Goal: Task Accomplishment & Management: Use online tool/utility

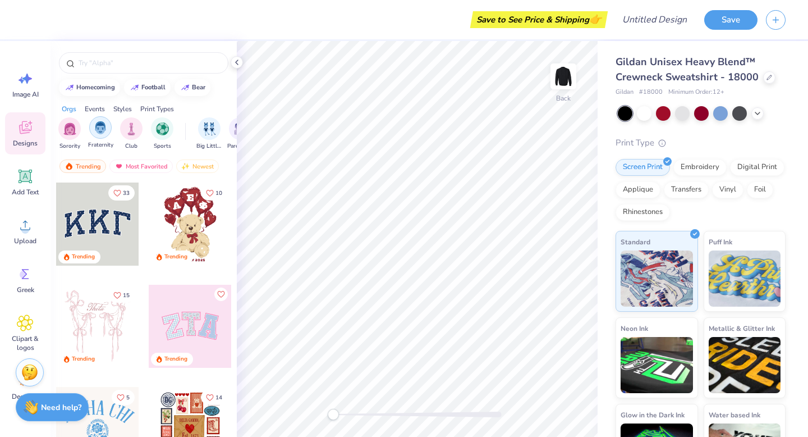
click at [103, 133] on img "filter for Fraternity" at bounding box center [100, 127] width 12 height 13
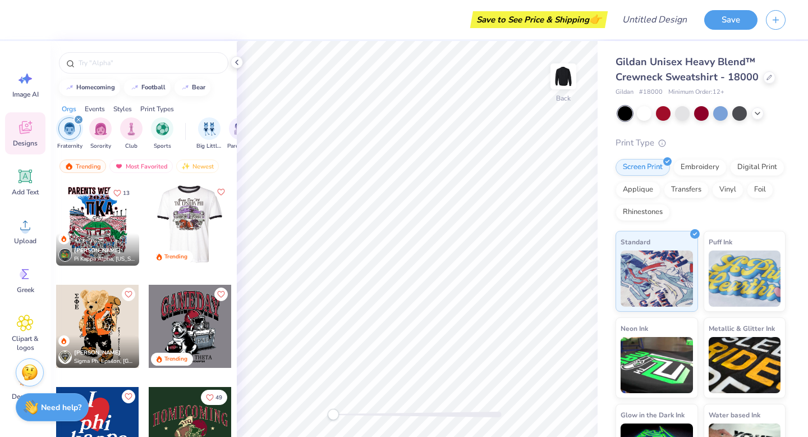
scroll to position [20, 0]
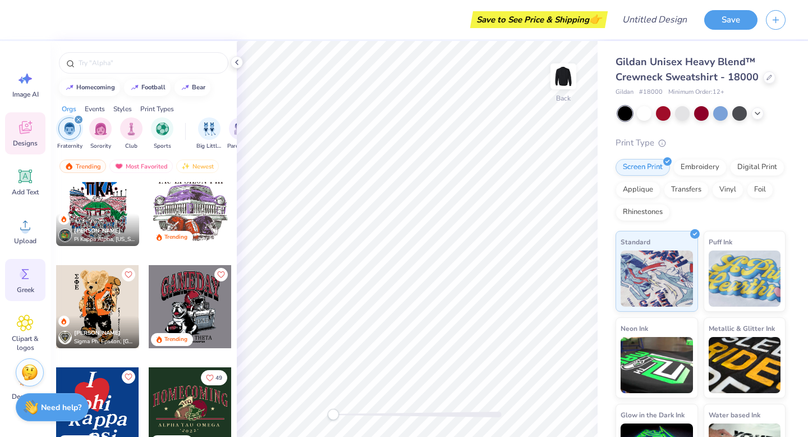
click at [19, 285] on span "Greek" at bounding box center [25, 289] width 17 height 9
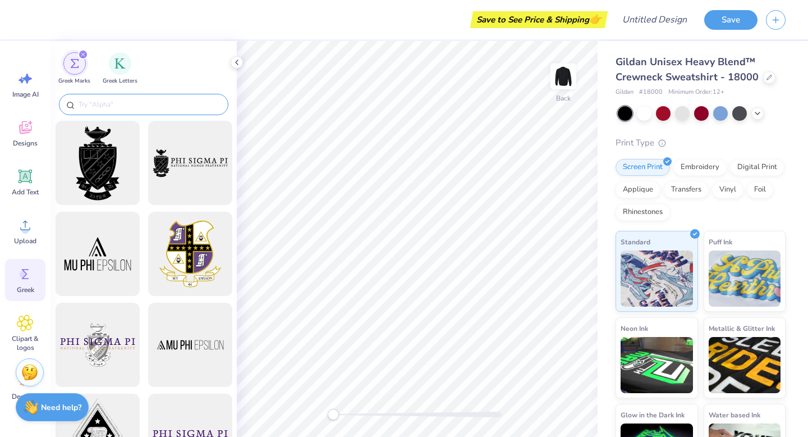
click at [125, 106] on input "text" at bounding box center [149, 104] width 144 height 11
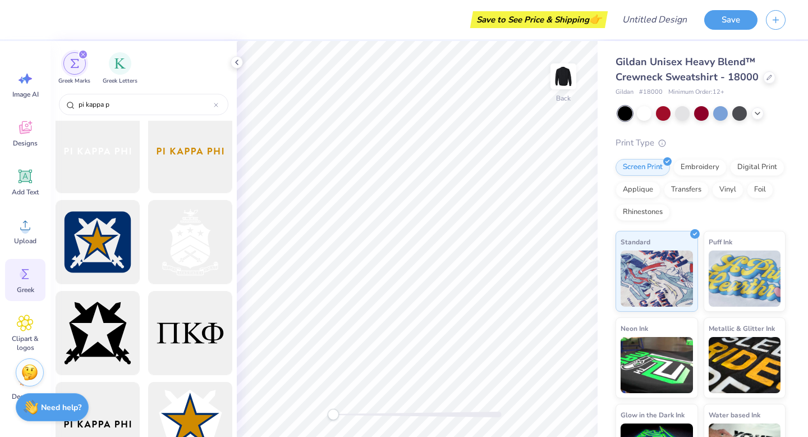
scroll to position [13, 0]
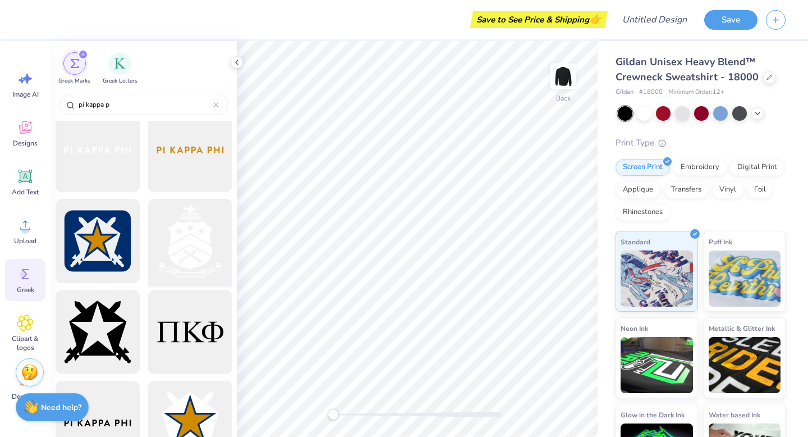
type input "pi kappa p"
click at [198, 260] on div at bounding box center [190, 241] width 93 height 93
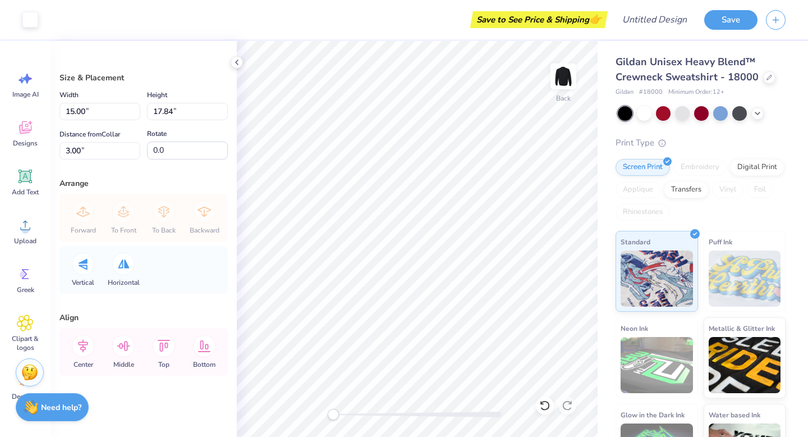
type input "4.42"
type input "5.26"
type input "2.94"
type input "3.50"
type input "2.13"
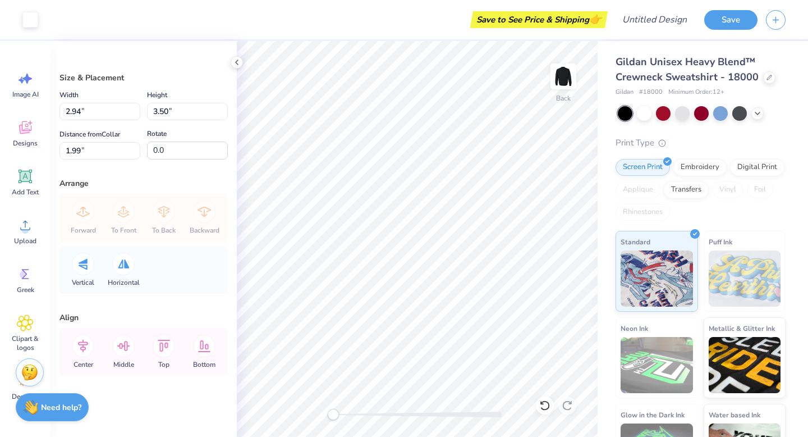
type input "2.46"
type input "2.93"
type input "2.00"
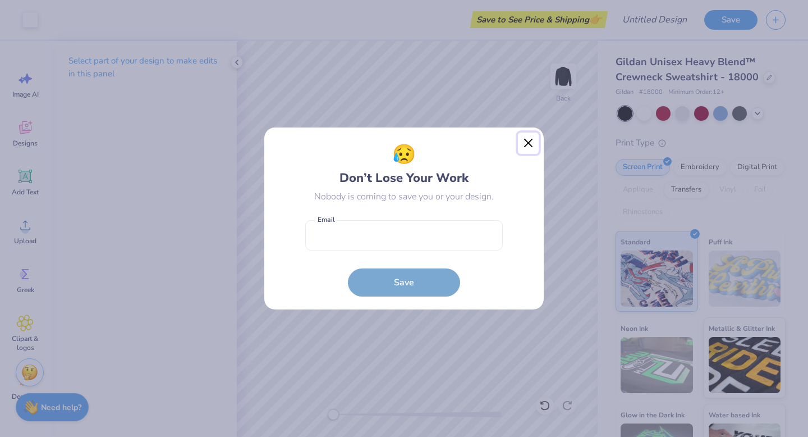
click at [525, 141] on button "Close" at bounding box center [528, 142] width 21 height 21
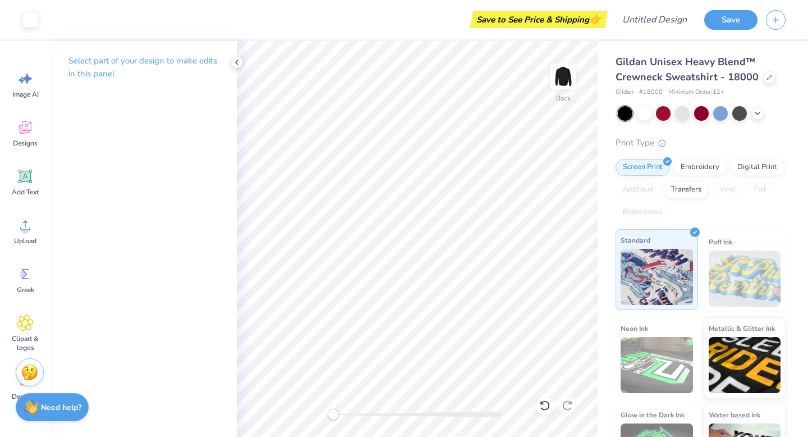
scroll to position [48, 0]
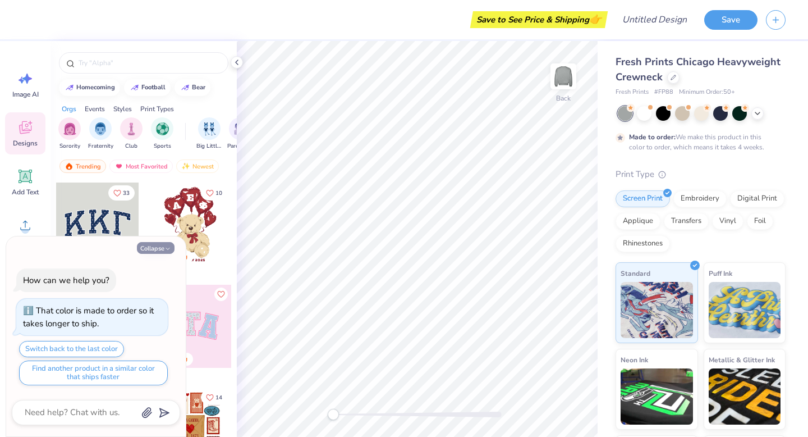
click at [149, 243] on button "Collapse" at bounding box center [156, 248] width 38 height 12
type textarea "x"
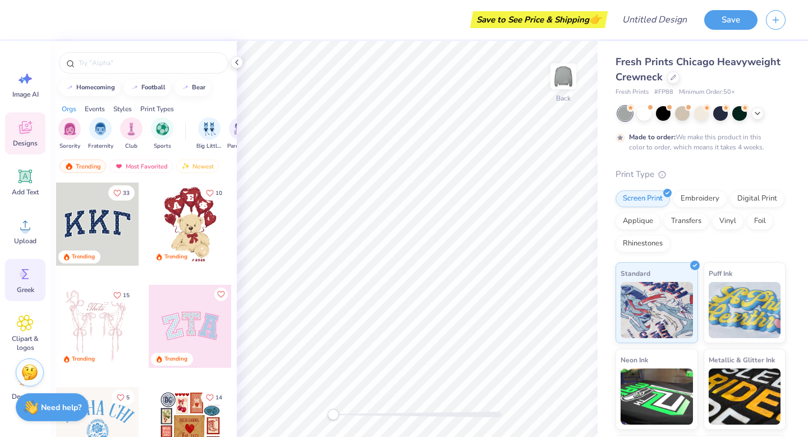
click at [19, 276] on icon at bounding box center [25, 273] width 17 height 17
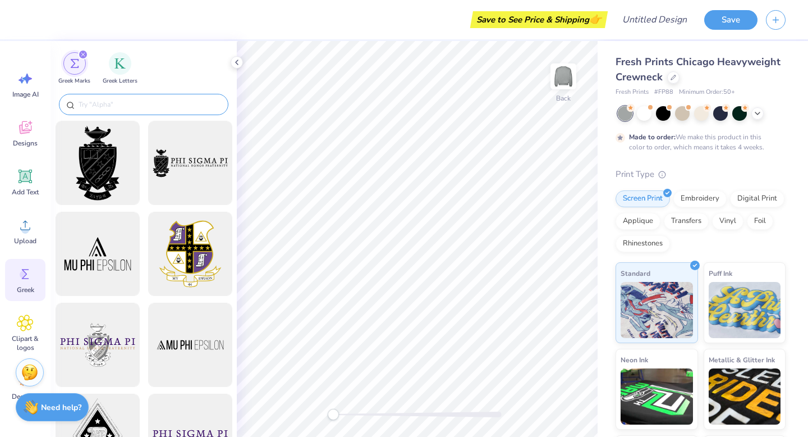
click at [106, 103] on input "text" at bounding box center [149, 104] width 144 height 11
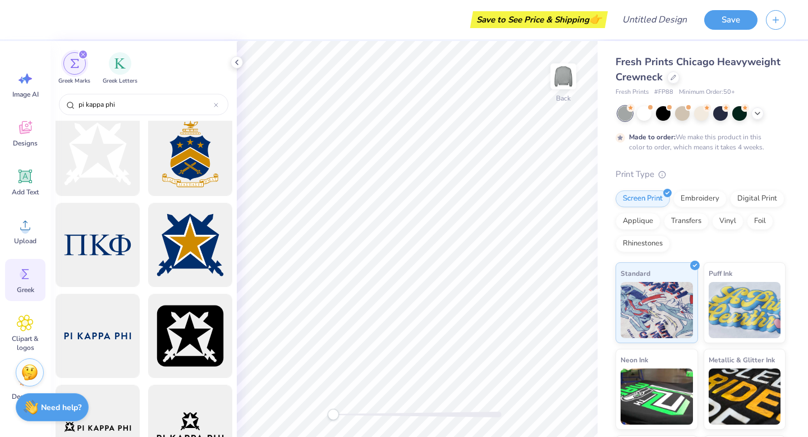
scroll to position [369, 0]
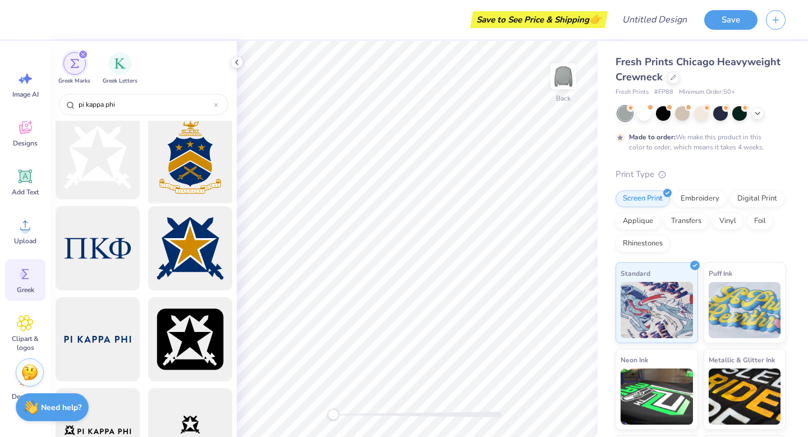
type input "pi kappa phi"
click at [208, 162] on div at bounding box center [190, 157] width 93 height 93
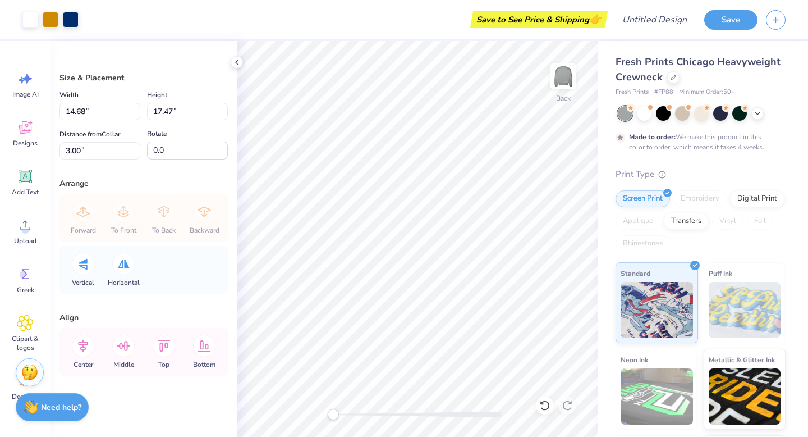
type input "3.05"
type input "3.63"
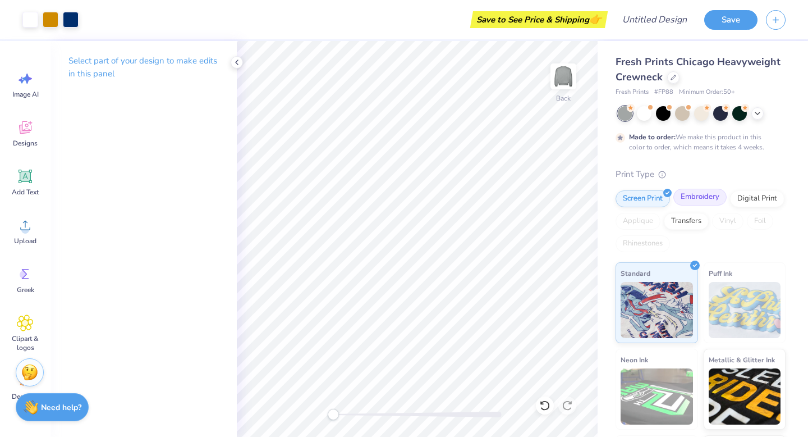
click at [700, 202] on div "Embroidery" at bounding box center [700, 197] width 53 height 17
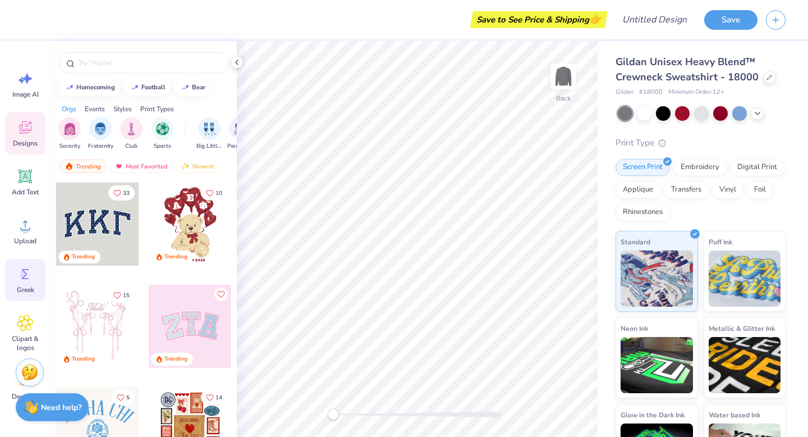
click at [33, 283] on div "Greek" at bounding box center [25, 280] width 40 height 42
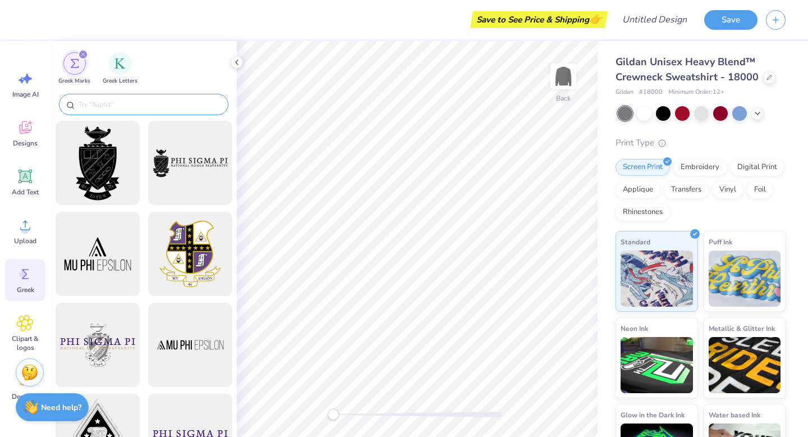
click at [178, 114] on div at bounding box center [143, 104] width 169 height 21
click at [181, 107] on input "text" at bounding box center [149, 104] width 144 height 11
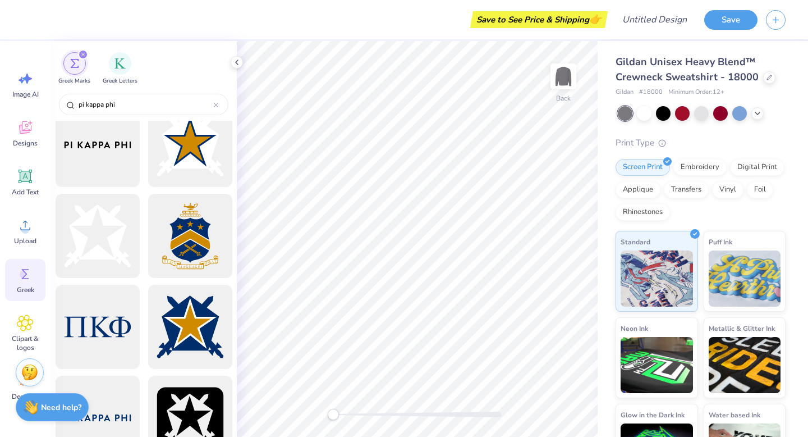
scroll to position [416, 0]
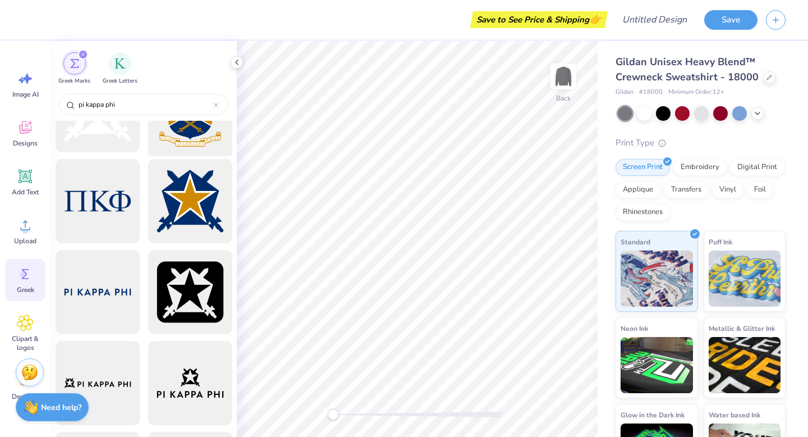
type input "pi kappa phi"
click at [189, 141] on div at bounding box center [190, 110] width 93 height 93
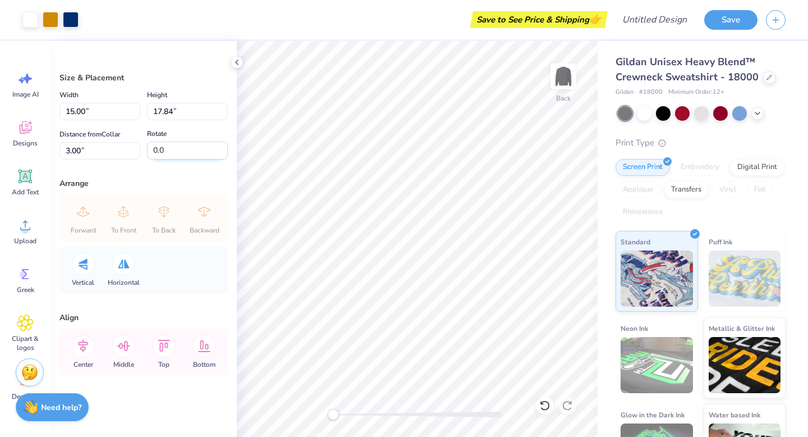
type input "2.74"
type input "3.26"
type input "2.99"
type input "3.56"
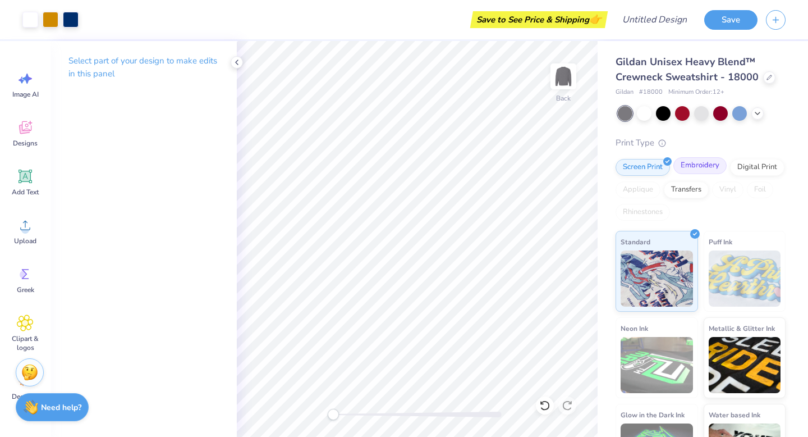
click at [686, 162] on div "Embroidery" at bounding box center [700, 165] width 53 height 17
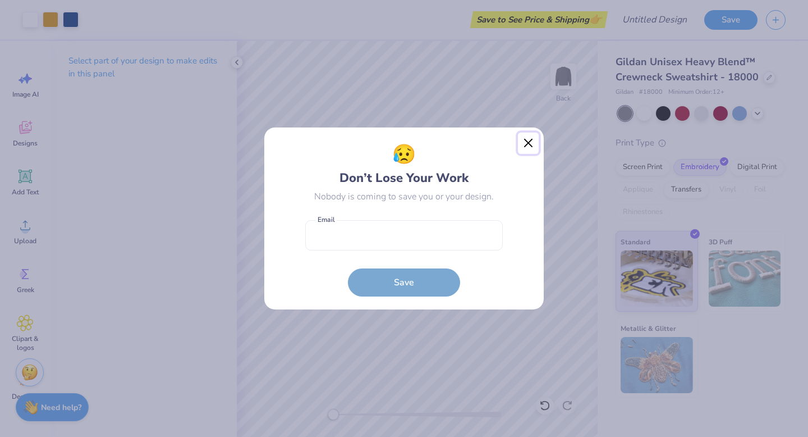
click at [529, 146] on button "Close" at bounding box center [528, 142] width 21 height 21
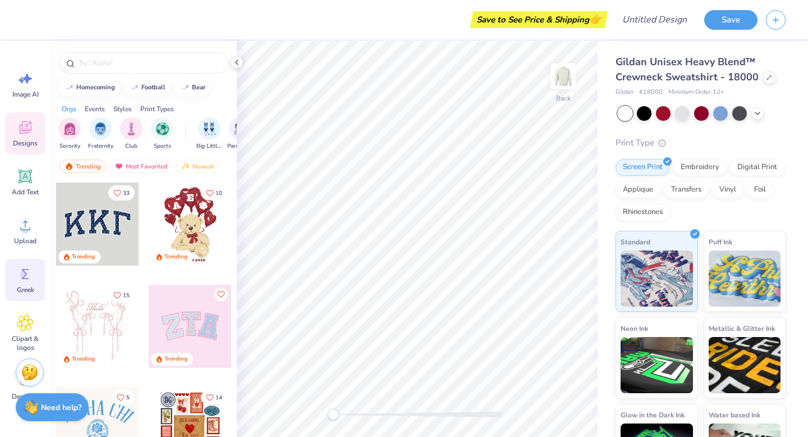
click at [18, 285] on span "Greek" at bounding box center [25, 289] width 17 height 9
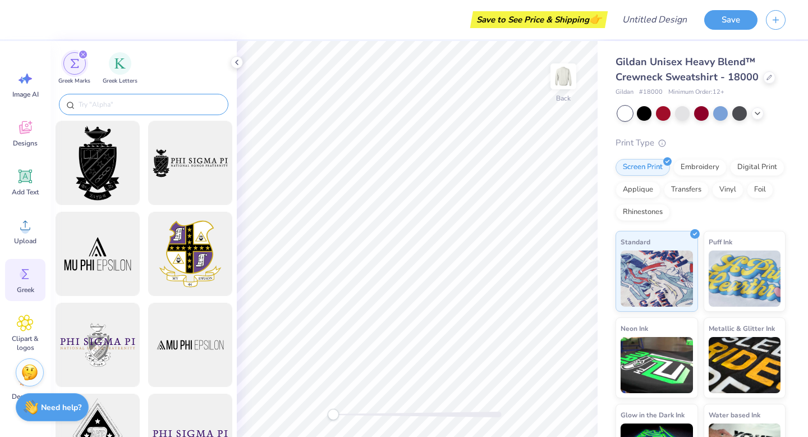
click at [125, 103] on input "text" at bounding box center [149, 104] width 144 height 11
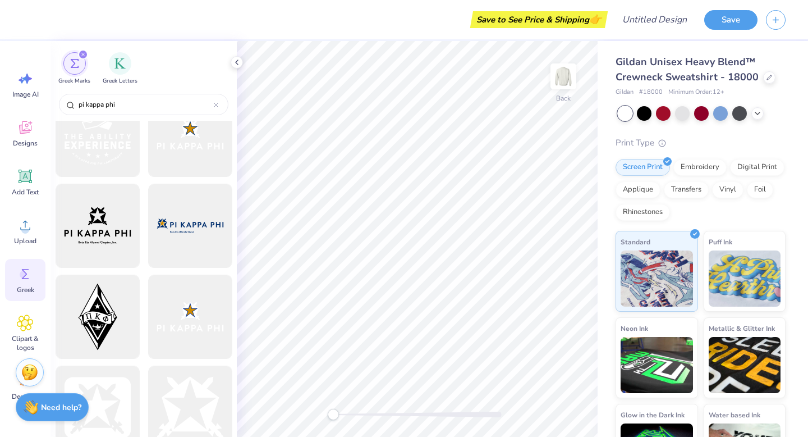
scroll to position [658, 0]
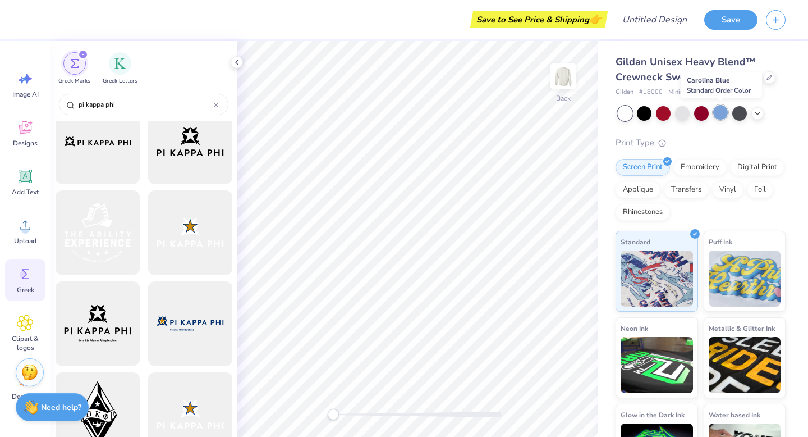
type input "pi kappa phi"
click at [725, 114] on div at bounding box center [720, 112] width 15 height 15
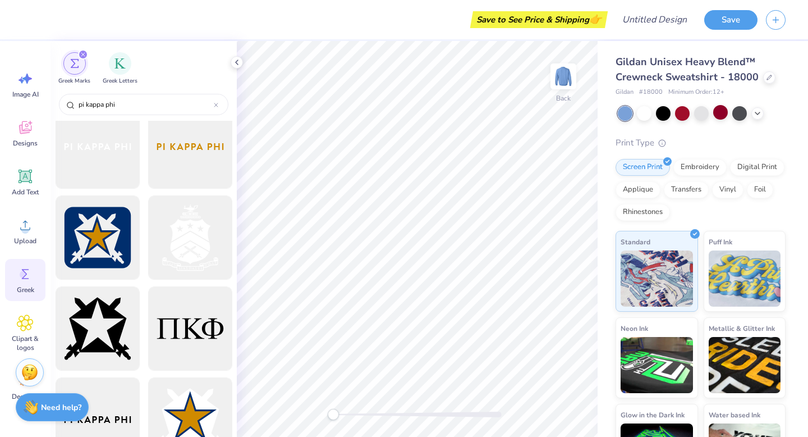
scroll to position [0, 0]
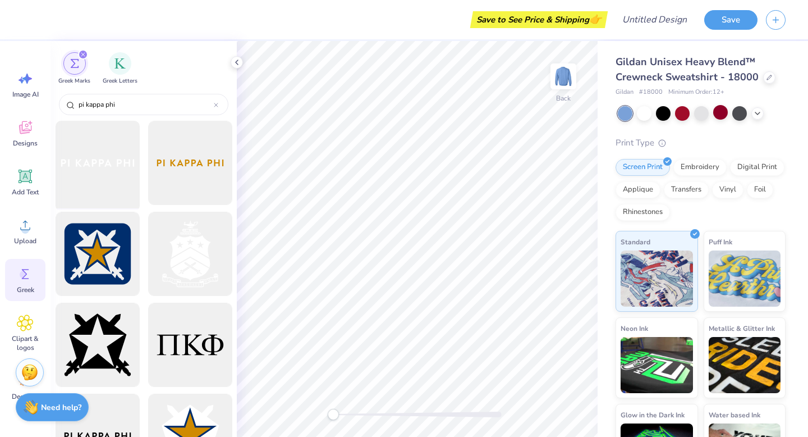
click at [99, 192] on div at bounding box center [97, 163] width 93 height 93
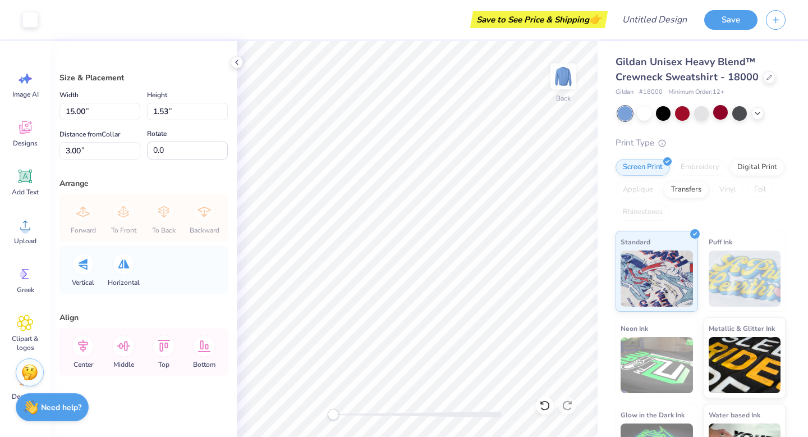
type input "9.88"
type input "1.01"
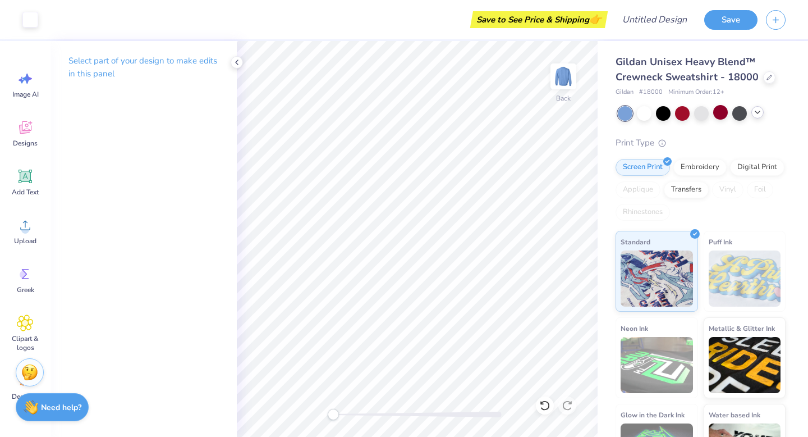
click at [761, 111] on icon at bounding box center [757, 112] width 9 height 9
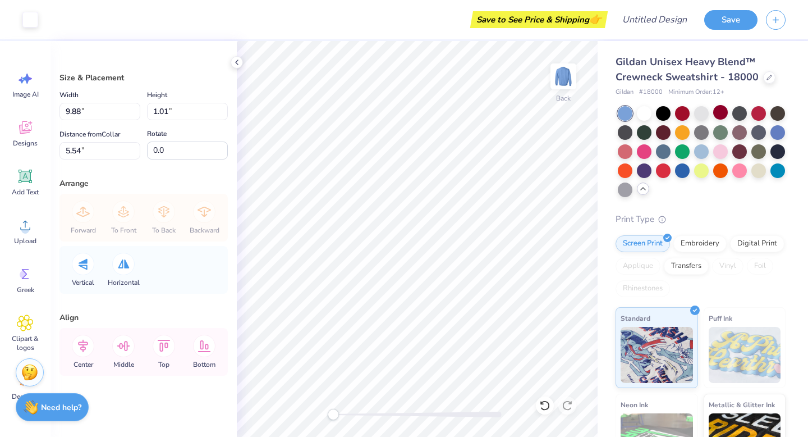
scroll to position [1, 0]
click at [682, 135] on div at bounding box center [682, 131] width 15 height 15
type input "5.55"
click at [742, 109] on div at bounding box center [739, 112] width 15 height 15
click at [782, 135] on div at bounding box center [778, 131] width 15 height 15
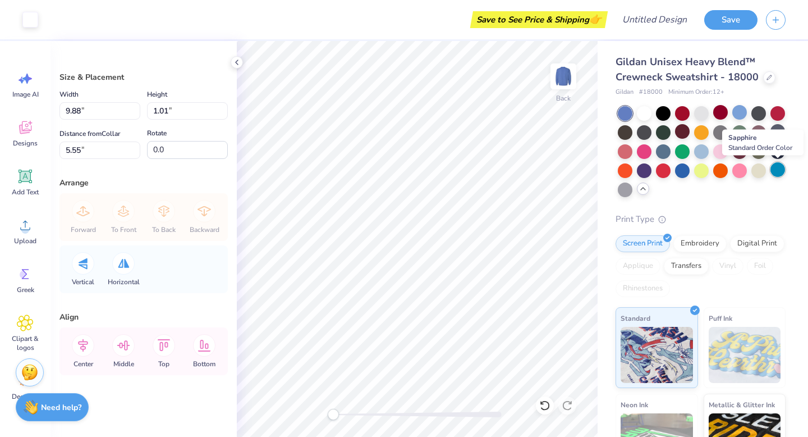
click at [777, 171] on div at bounding box center [778, 169] width 15 height 15
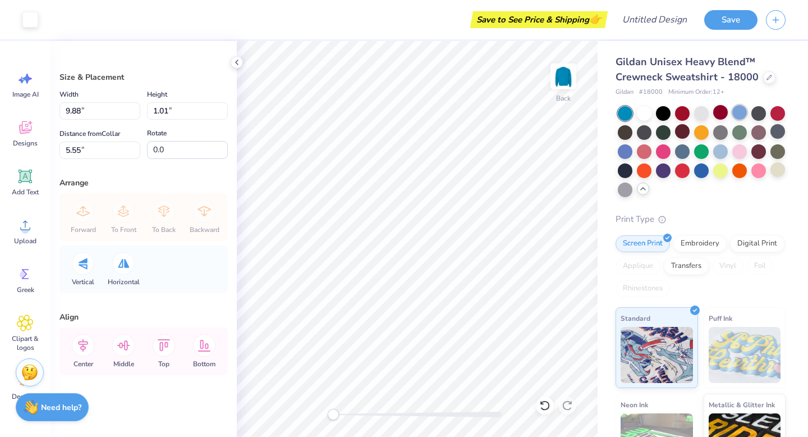
click at [745, 117] on div at bounding box center [739, 112] width 15 height 15
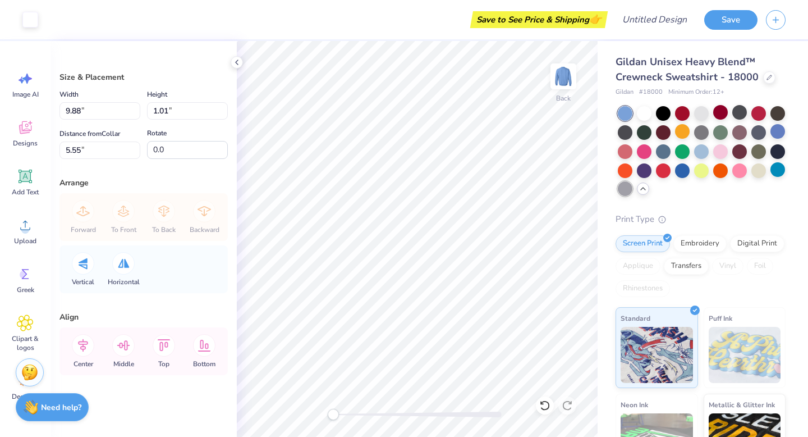
click at [620, 187] on div at bounding box center [625, 188] width 15 height 15
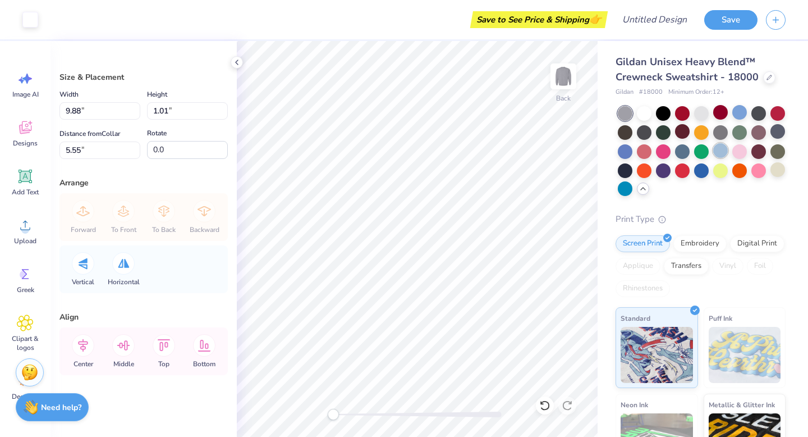
click at [725, 153] on div at bounding box center [720, 150] width 15 height 15
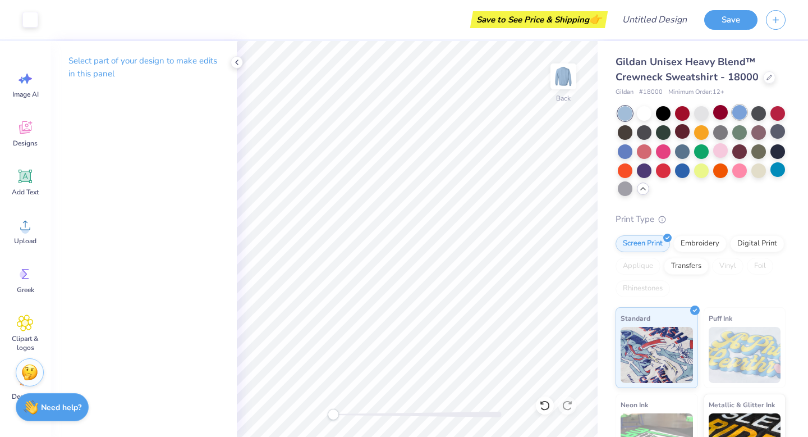
click at [743, 109] on div at bounding box center [739, 112] width 15 height 15
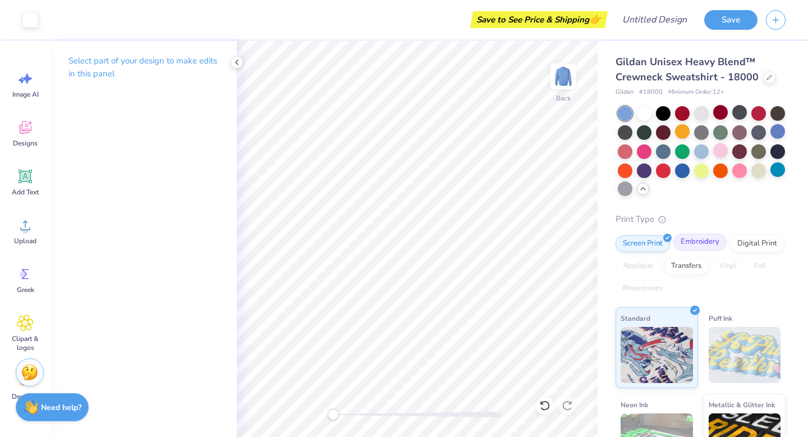
click at [698, 237] on div "Embroidery" at bounding box center [700, 241] width 53 height 17
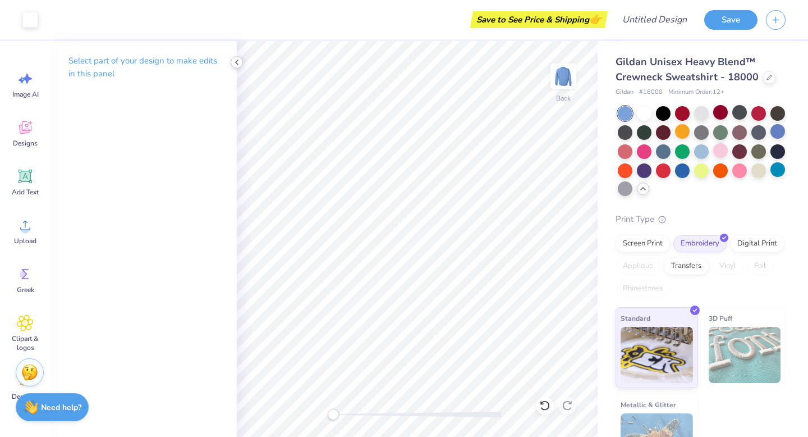
click at [235, 67] on div at bounding box center [237, 62] width 12 height 12
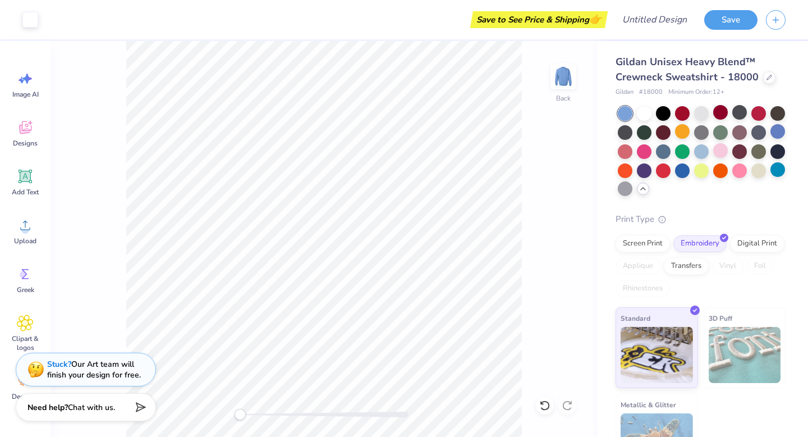
click at [113, 287] on div "Back" at bounding box center [324, 239] width 547 height 396
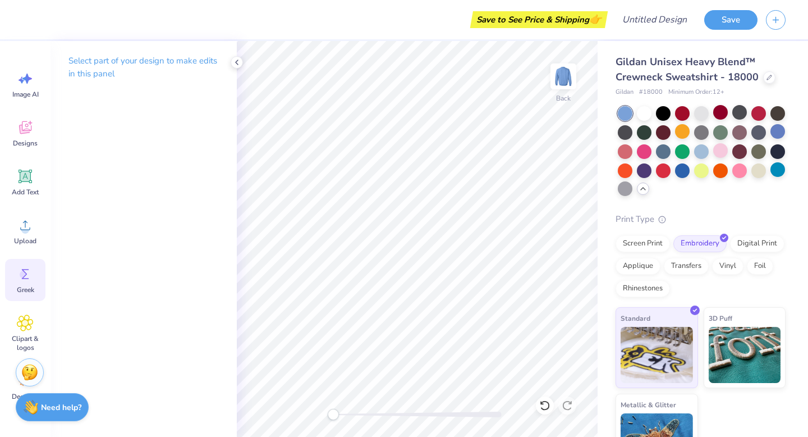
click at [29, 286] on span "Greek" at bounding box center [25, 289] width 17 height 9
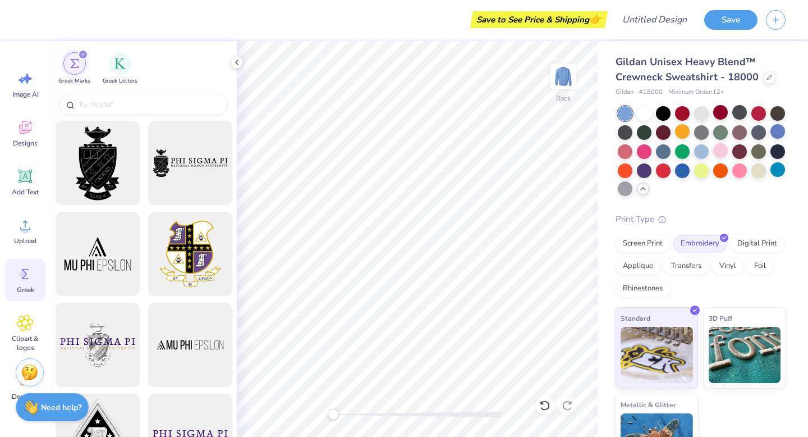
click at [192, 90] on div "Greek Marks Greek Letters" at bounding box center [144, 66] width 186 height 50
click at [192, 99] on input "text" at bounding box center [149, 104] width 144 height 11
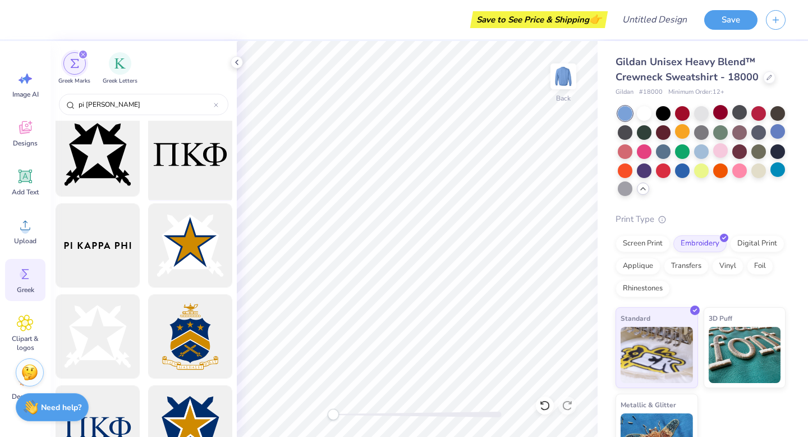
scroll to position [199, 0]
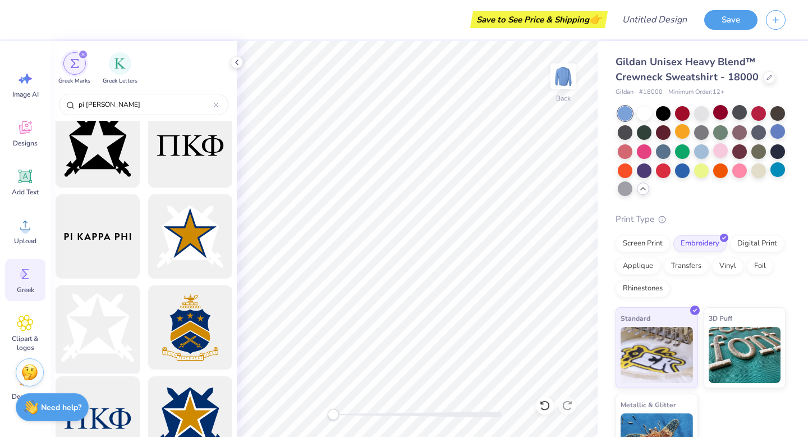
type input "pi kapp"
click at [136, 328] on div at bounding box center [97, 327] width 93 height 93
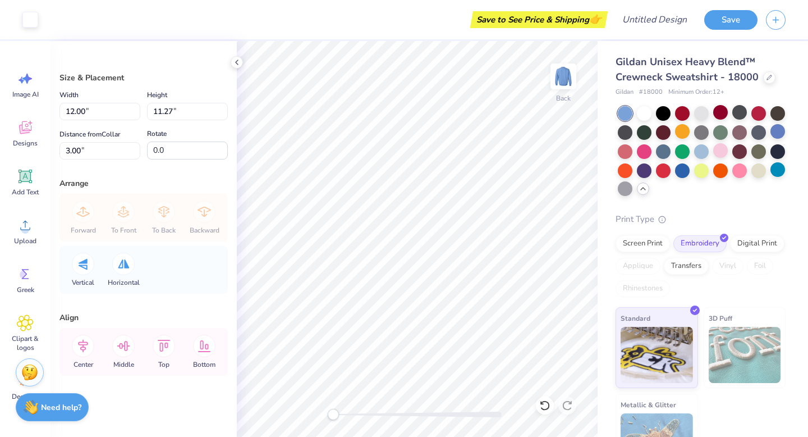
type input "1.74"
type input "1.64"
type input "2.39"
type input "2.57"
type input "2.42"
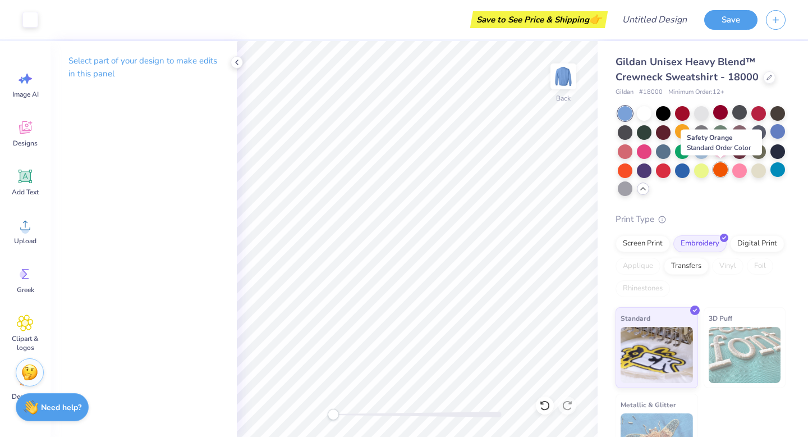
click at [721, 169] on div at bounding box center [720, 169] width 15 height 15
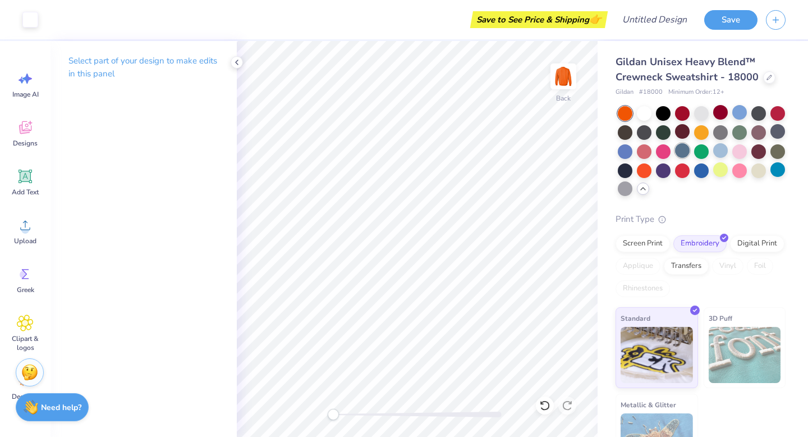
click at [681, 158] on div at bounding box center [682, 150] width 15 height 15
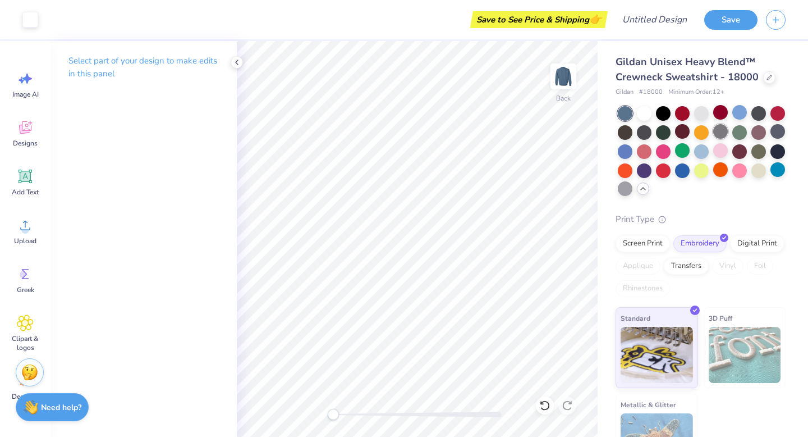
click at [713, 134] on div at bounding box center [720, 131] width 15 height 15
click at [742, 132] on div at bounding box center [739, 131] width 15 height 15
click at [763, 130] on div at bounding box center [759, 131] width 15 height 15
click at [661, 136] on div at bounding box center [663, 131] width 15 height 15
click at [641, 135] on div at bounding box center [644, 131] width 15 height 15
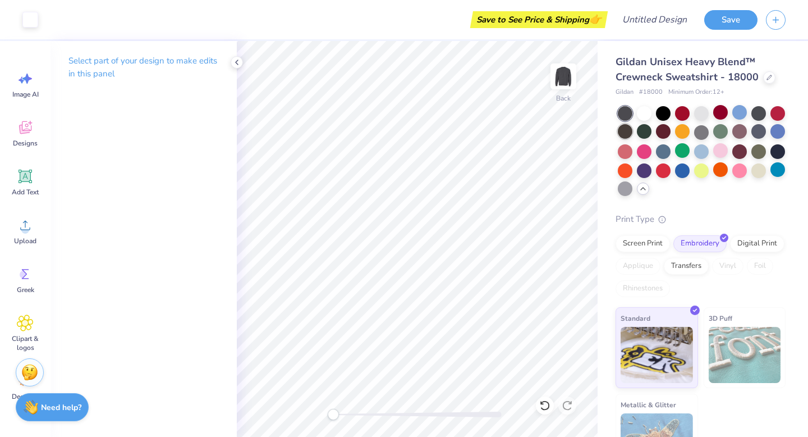
click at [622, 135] on div at bounding box center [625, 131] width 15 height 15
click at [622, 106] on div at bounding box center [625, 113] width 15 height 15
click at [651, 108] on div at bounding box center [644, 112] width 15 height 15
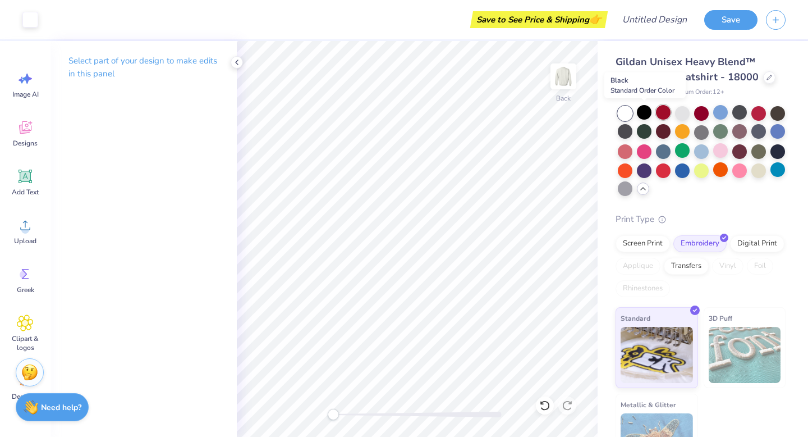
click at [668, 109] on div at bounding box center [663, 112] width 15 height 15
click at [672, 110] on div at bounding box center [702, 151] width 168 height 91
click at [676, 113] on div at bounding box center [682, 112] width 15 height 15
click at [625, 114] on div at bounding box center [625, 113] width 15 height 15
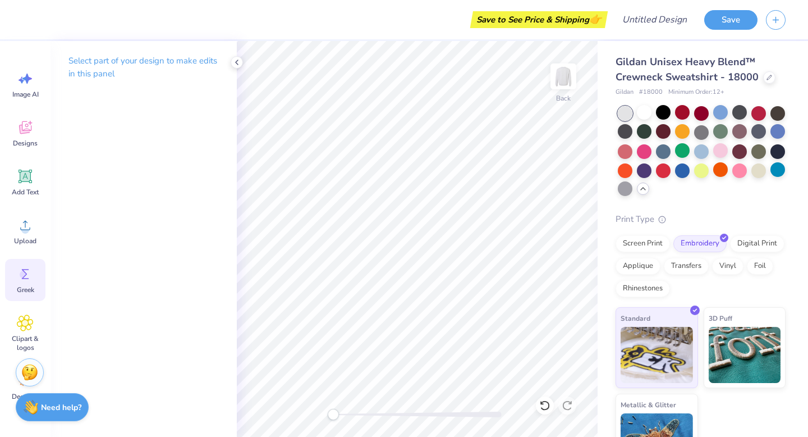
click at [27, 268] on icon at bounding box center [25, 273] width 17 height 17
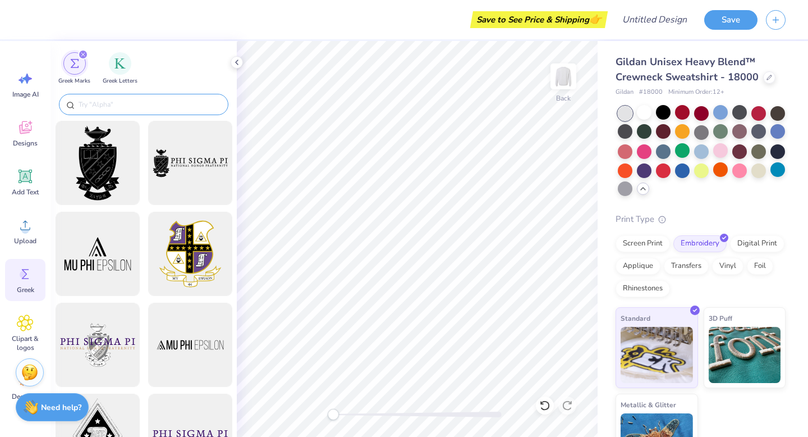
click at [157, 96] on div at bounding box center [143, 104] width 169 height 21
click at [154, 104] on input "text" at bounding box center [149, 104] width 144 height 11
click at [121, 76] on span "Greek Letters" at bounding box center [120, 80] width 35 height 8
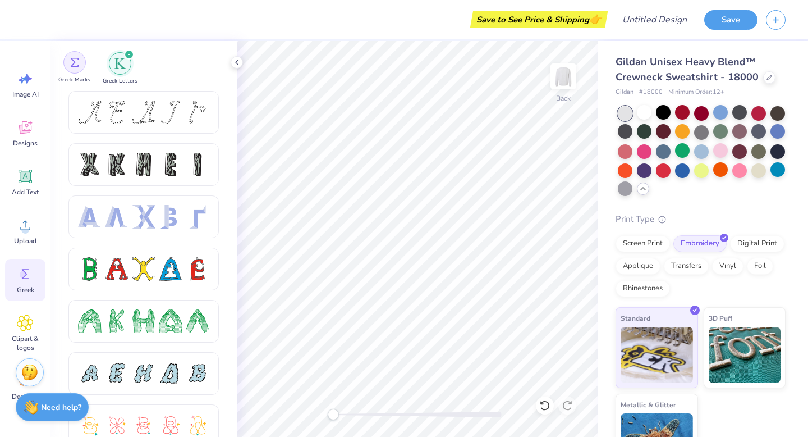
click at [83, 67] on div "filter for Greek Marks" at bounding box center [74, 62] width 22 height 22
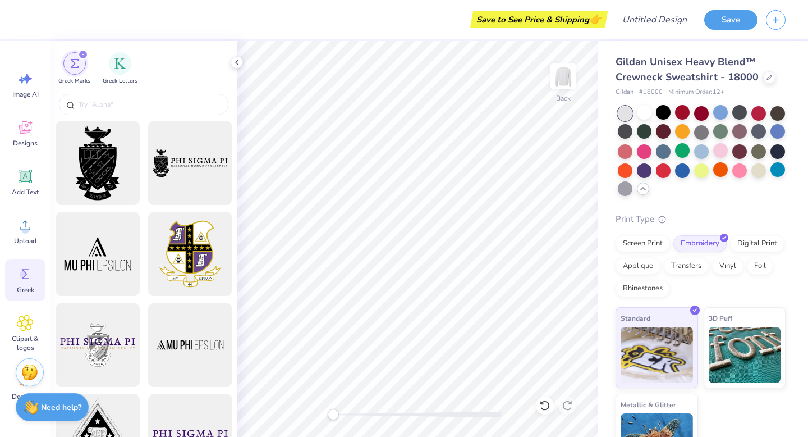
click at [91, 91] on div at bounding box center [144, 106] width 186 height 30
click at [91, 104] on input "text" at bounding box center [149, 104] width 144 height 11
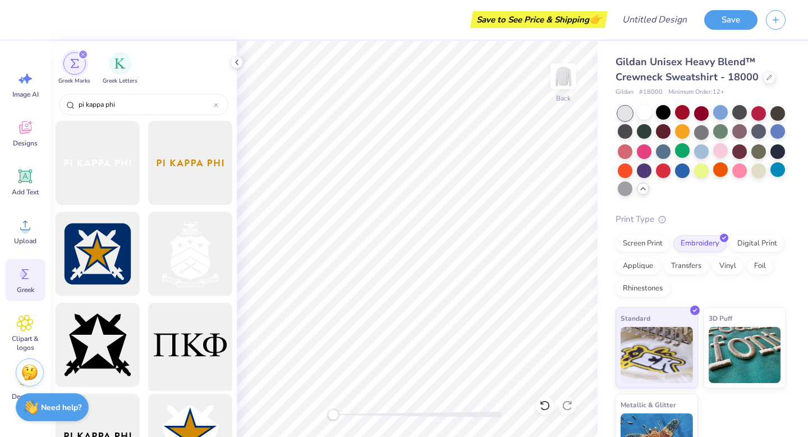
type input "pi kappa phi"
click at [180, 343] on div at bounding box center [190, 345] width 93 height 93
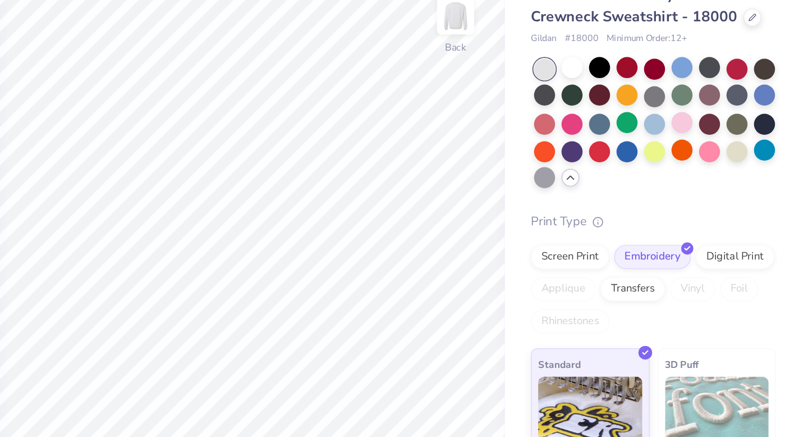
click at [780, 122] on div at bounding box center [702, 151] width 168 height 91
click at [735, 122] on div at bounding box center [702, 151] width 168 height 91
click at [725, 119] on div at bounding box center [720, 112] width 15 height 15
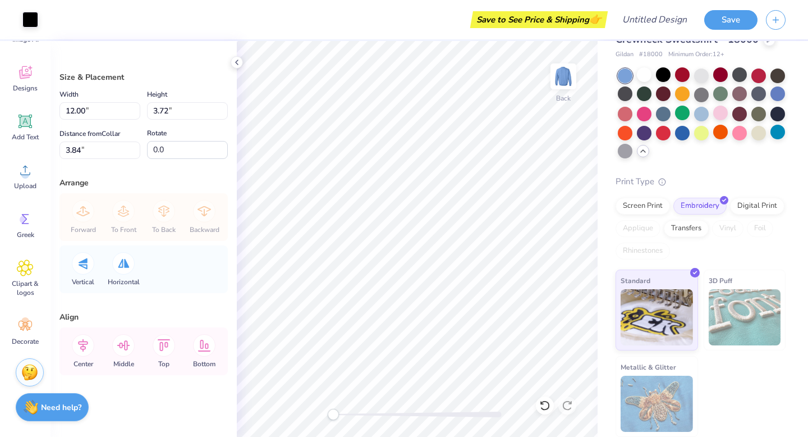
scroll to position [0, 0]
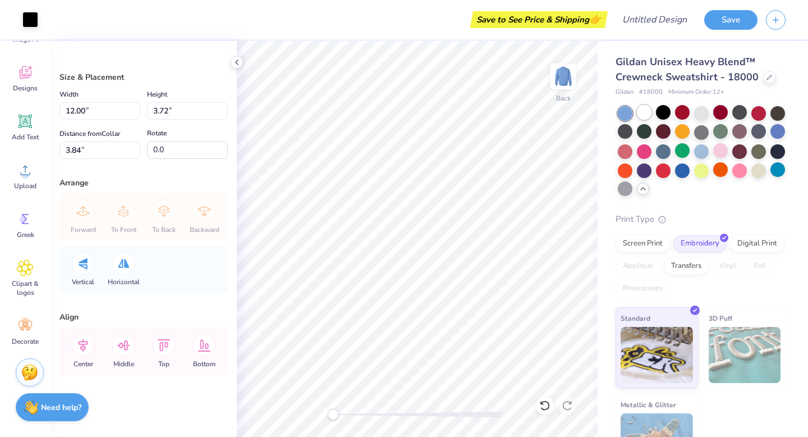
click at [647, 107] on div at bounding box center [644, 112] width 15 height 15
click at [721, 105] on div at bounding box center [720, 112] width 15 height 15
click at [763, 80] on div at bounding box center [769, 77] width 12 height 12
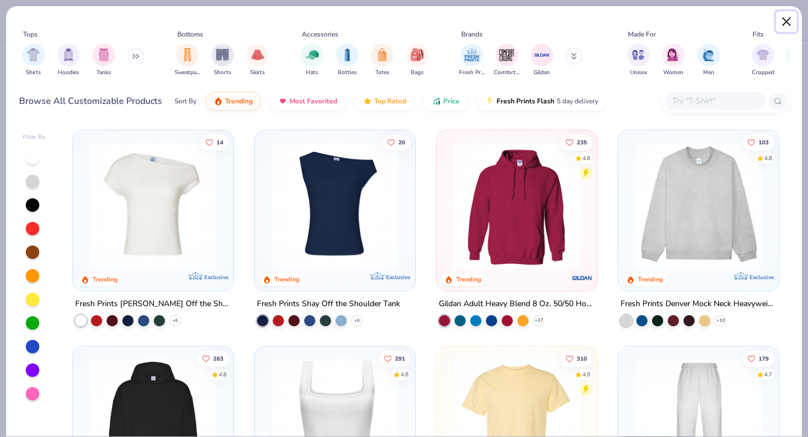
click at [789, 22] on button "Close" at bounding box center [786, 21] width 21 height 21
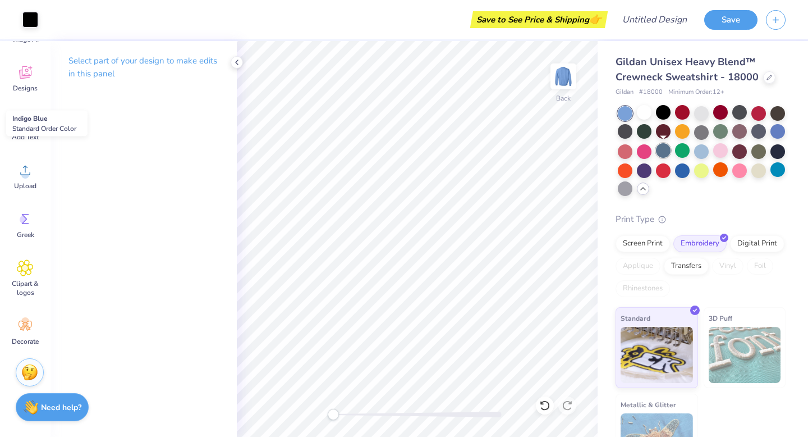
click at [658, 149] on div at bounding box center [663, 150] width 15 height 15
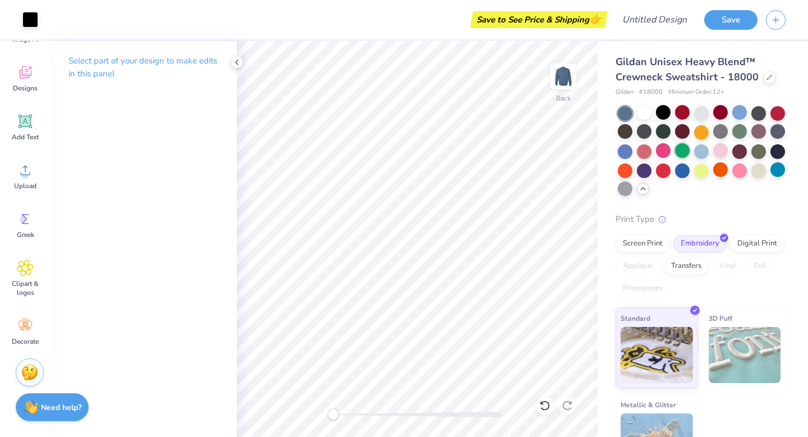
click at [682, 153] on div at bounding box center [682, 150] width 15 height 15
click at [695, 152] on div at bounding box center [701, 150] width 15 height 15
click at [732, 152] on div at bounding box center [739, 150] width 15 height 15
click at [758, 154] on div at bounding box center [759, 150] width 15 height 15
click at [771, 173] on div at bounding box center [778, 169] width 15 height 15
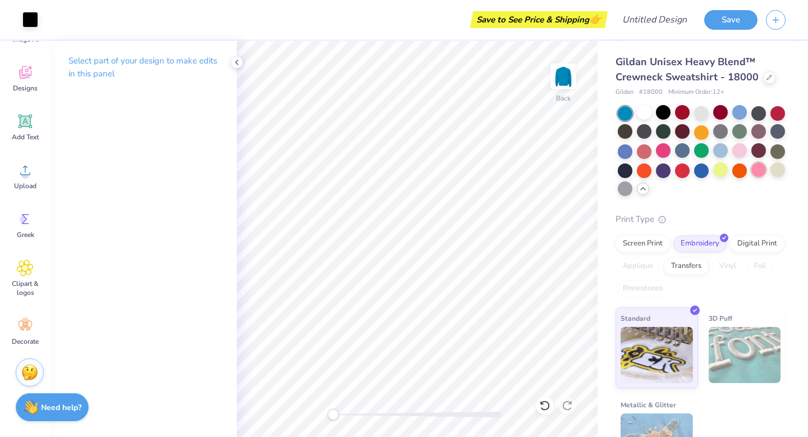
click at [756, 172] on div at bounding box center [759, 169] width 15 height 15
click at [658, 111] on div at bounding box center [663, 112] width 15 height 15
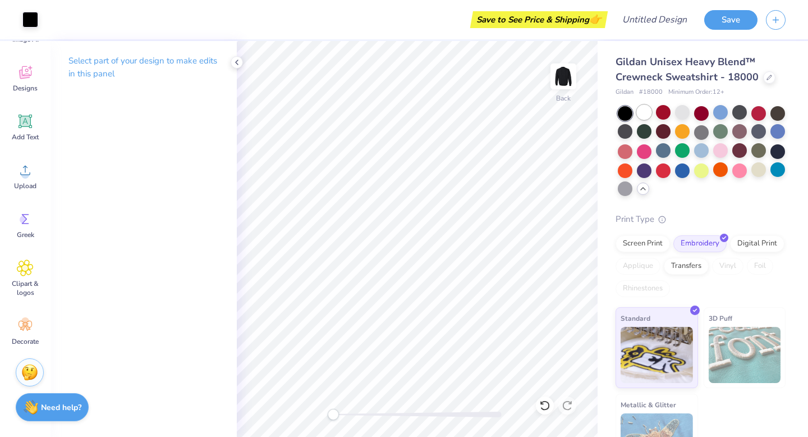
click at [648, 110] on div at bounding box center [644, 112] width 15 height 15
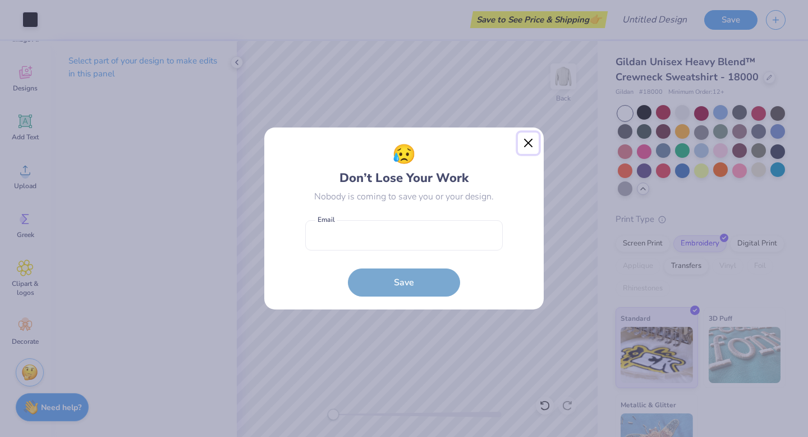
click at [523, 144] on button "Close" at bounding box center [528, 142] width 21 height 21
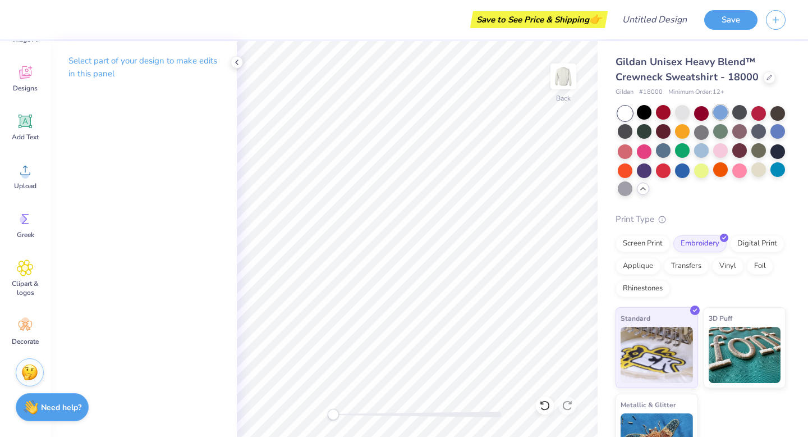
click at [722, 114] on div at bounding box center [720, 112] width 15 height 15
click at [25, 216] on circle at bounding box center [24, 220] width 8 height 8
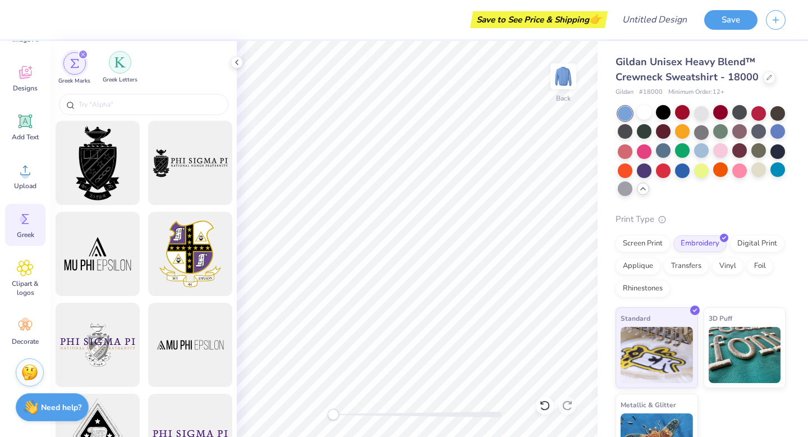
click at [114, 66] on img "filter for Greek Letters" at bounding box center [119, 62] width 11 height 11
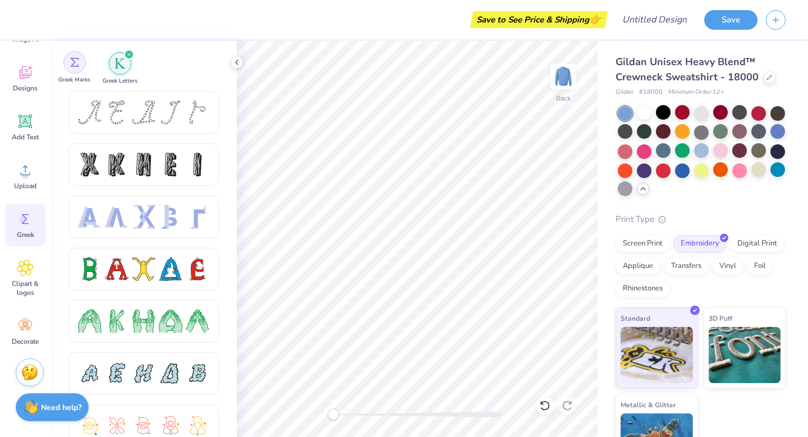
click at [81, 71] on div "filter for Greek Marks" at bounding box center [74, 62] width 22 height 22
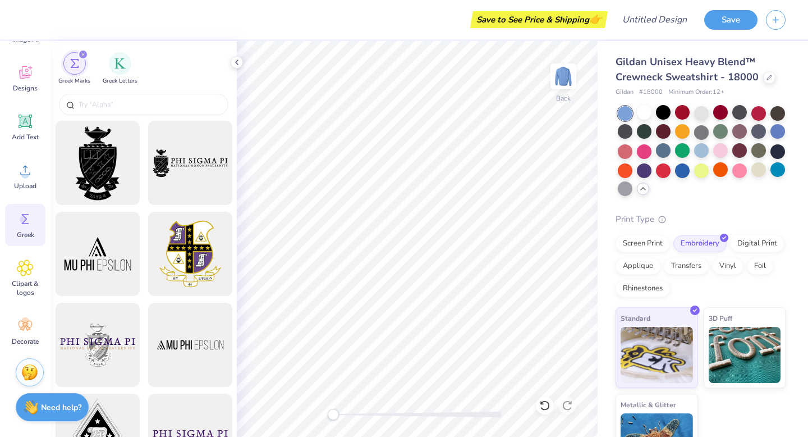
click at [92, 90] on div "Greek Marks Greek Letters" at bounding box center [144, 66] width 186 height 50
click at [92, 108] on input "text" at bounding box center [149, 104] width 144 height 11
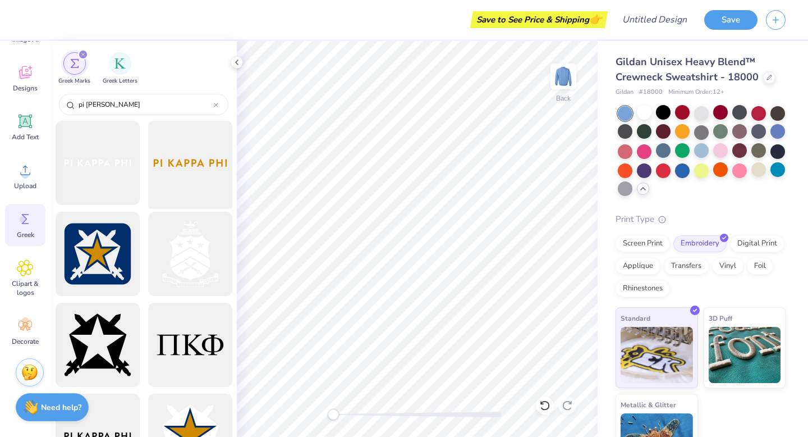
type input "pi kapp"
click at [177, 178] on div at bounding box center [190, 163] width 93 height 93
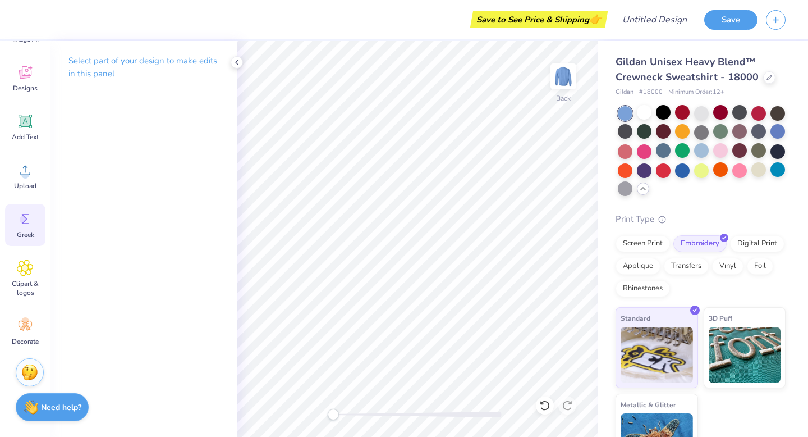
click at [24, 229] on div "Greek" at bounding box center [25, 225] width 40 height 42
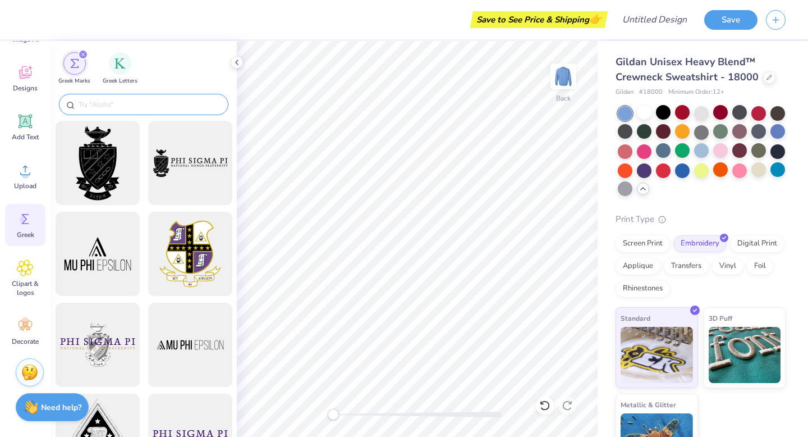
click at [145, 113] on div at bounding box center [143, 104] width 169 height 21
click at [145, 111] on div at bounding box center [143, 104] width 169 height 21
click at [146, 102] on input "text" at bounding box center [149, 104] width 144 height 11
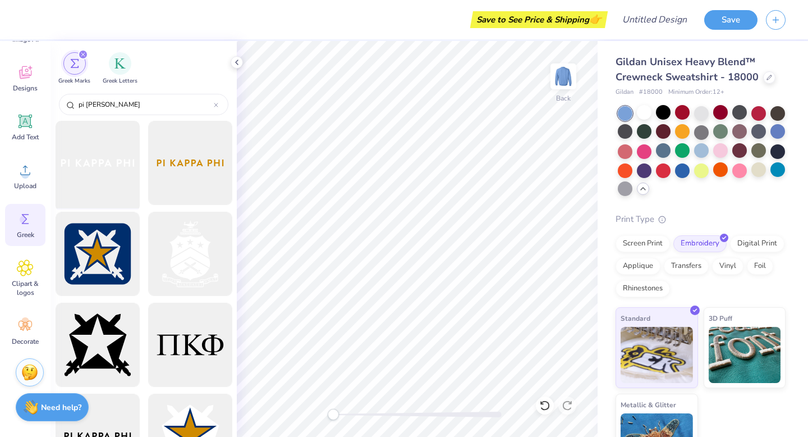
type input "pi kapp"
click at [91, 176] on div at bounding box center [97, 163] width 93 height 93
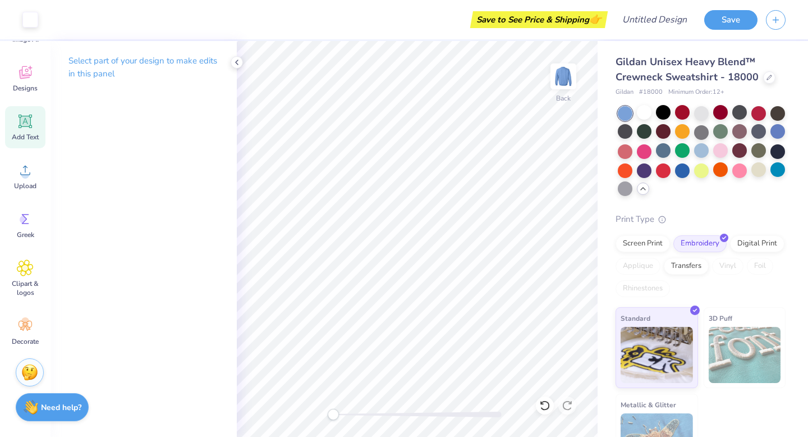
click at [28, 135] on span "Add Text" at bounding box center [25, 136] width 27 height 9
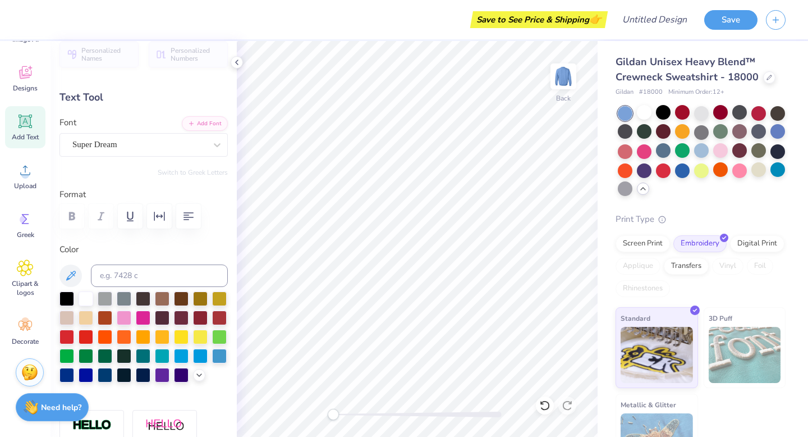
scroll to position [16, 0]
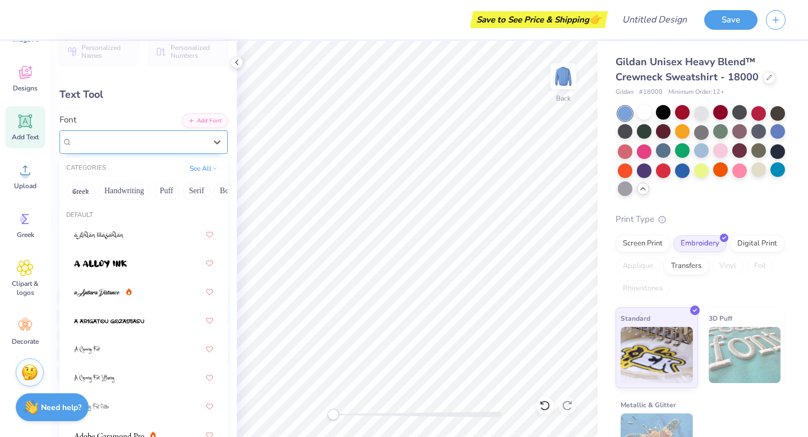
click at [144, 153] on div "Super Dream" at bounding box center [143, 142] width 168 height 24
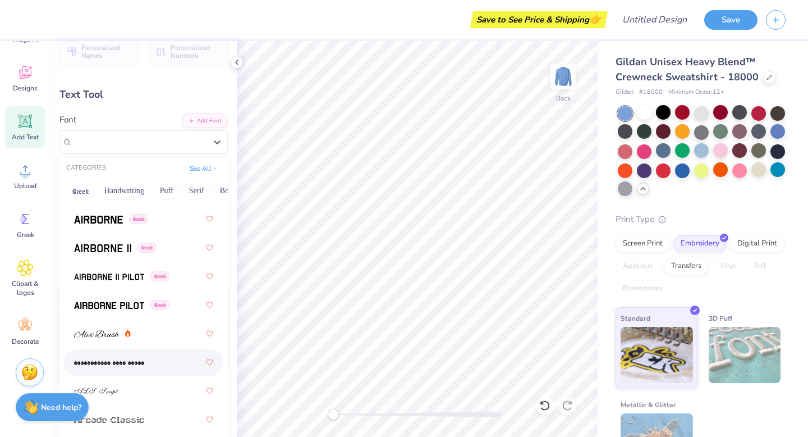
scroll to position [264, 0]
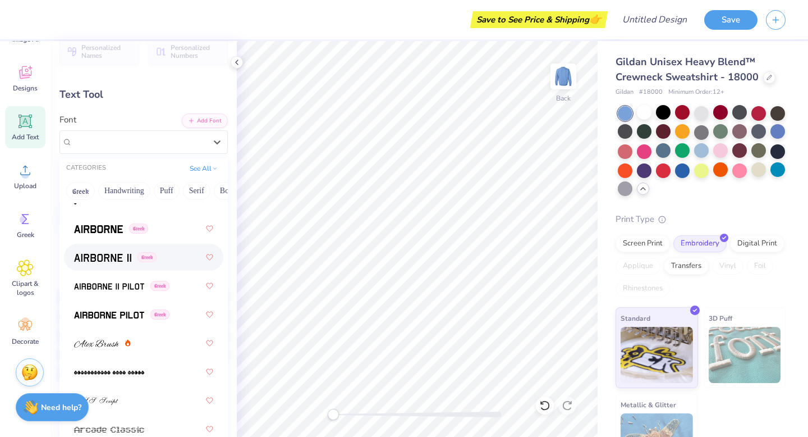
click at [114, 263] on div "Greek" at bounding box center [143, 257] width 139 height 20
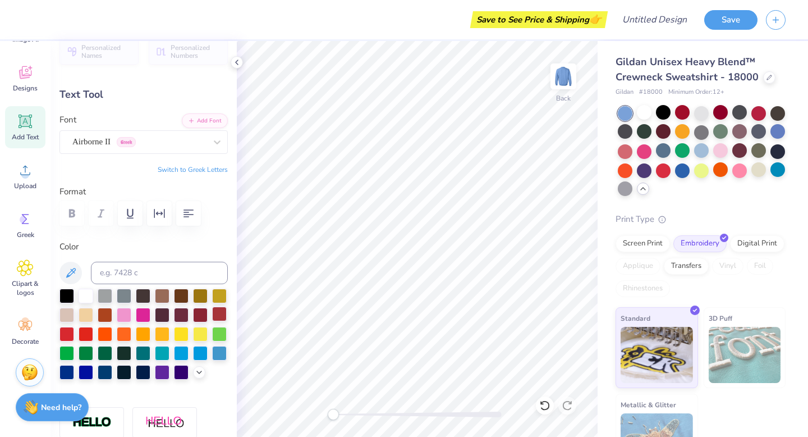
type textarea "T"
type textarea "1904"
type input "5.39"
type input "1.92"
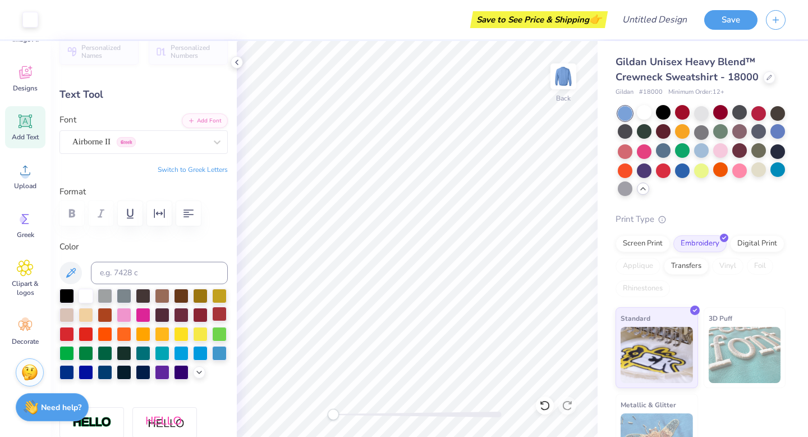
type input "11.29"
type input "4.29"
type input "1.53"
type input "6.52"
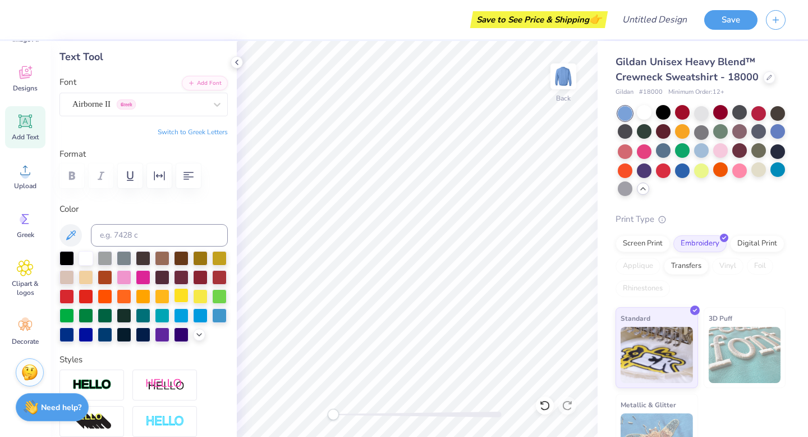
scroll to position [58, 0]
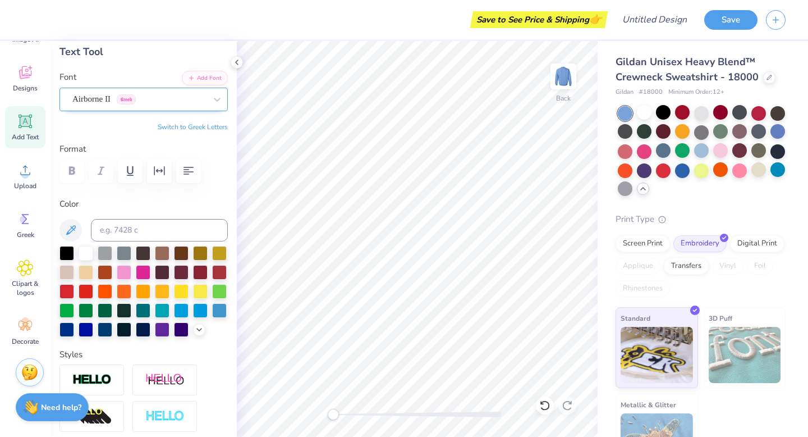
click at [162, 101] on div "Airborne II Greek" at bounding box center [139, 98] width 136 height 17
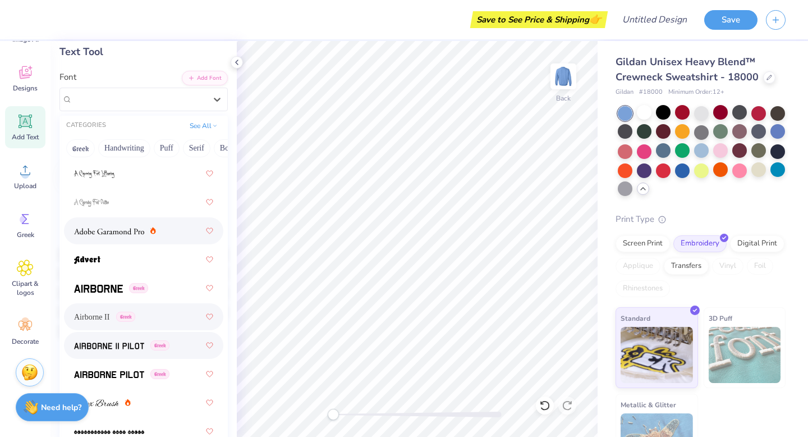
scroll to position [205, 0]
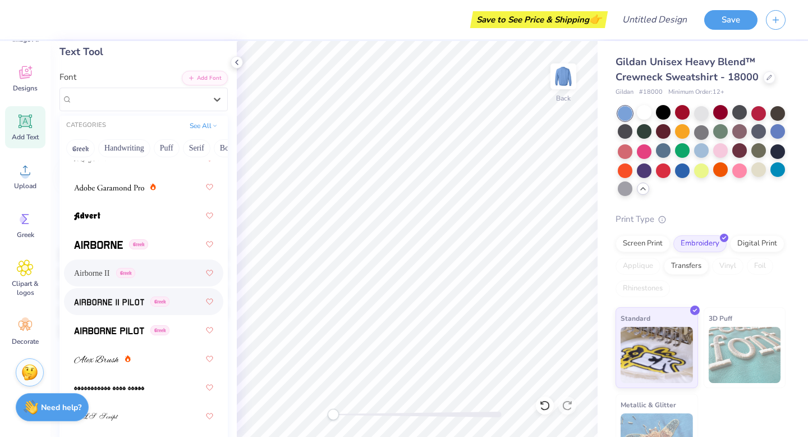
click at [122, 311] on div "Greek" at bounding box center [143, 301] width 139 height 20
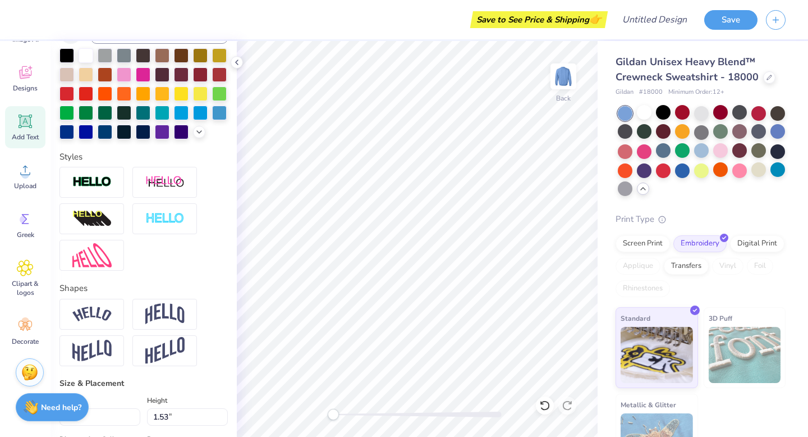
scroll to position [0, 0]
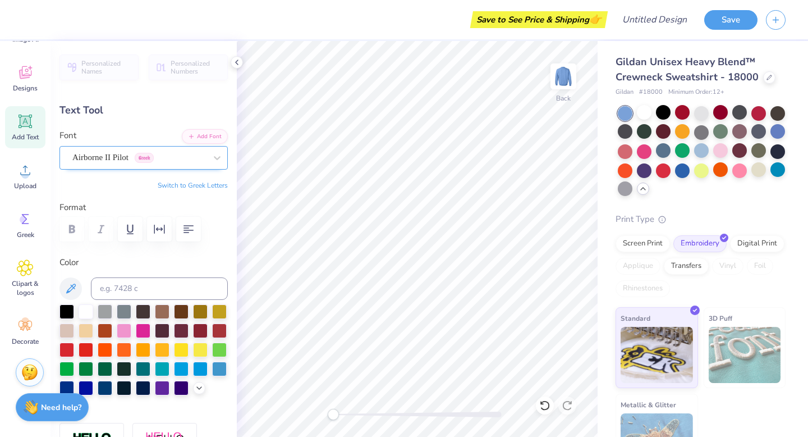
click at [126, 164] on div at bounding box center [139, 157] width 134 height 15
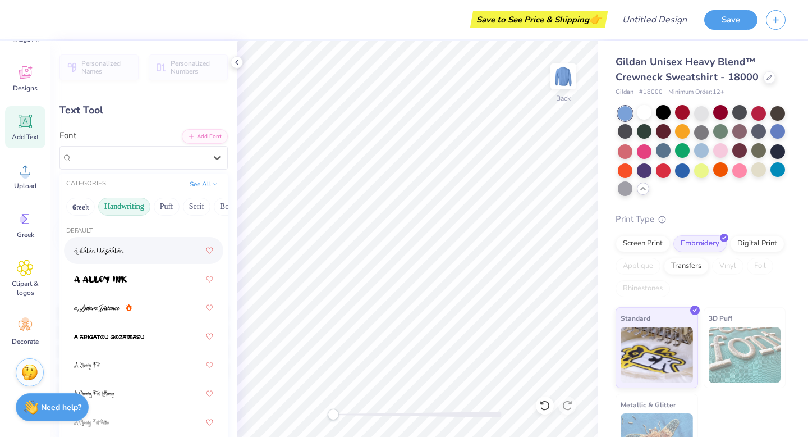
click at [120, 208] on button "Handwriting" at bounding box center [124, 207] width 52 height 18
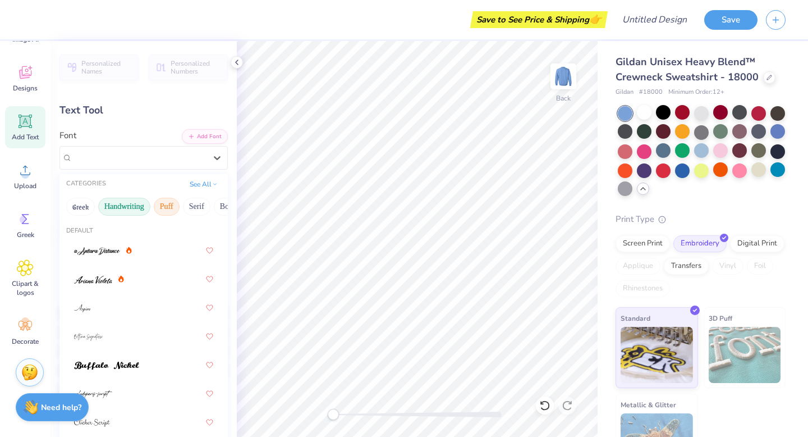
click at [171, 213] on button "Puff" at bounding box center [167, 207] width 26 height 18
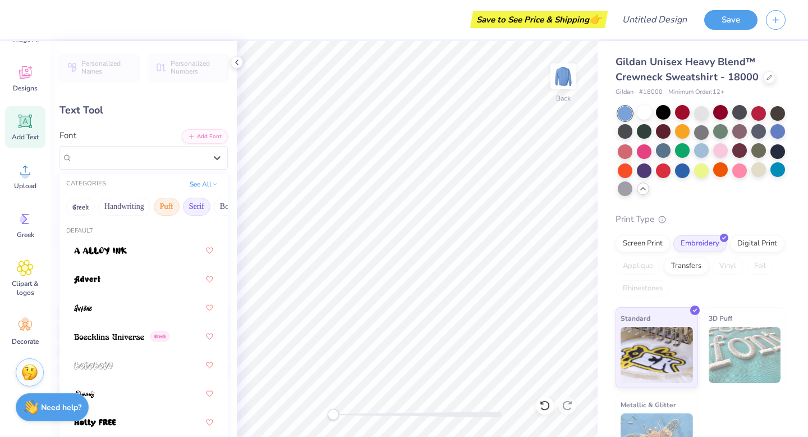
click at [196, 210] on button "Serif" at bounding box center [197, 207] width 28 height 18
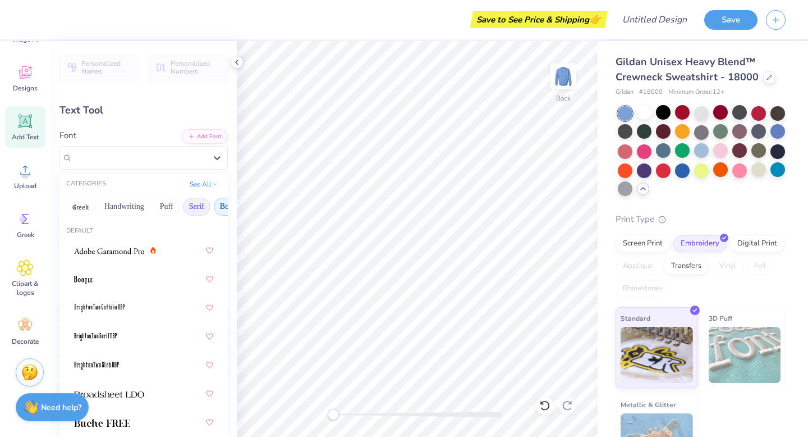
click at [217, 209] on button "Bold" at bounding box center [228, 207] width 28 height 18
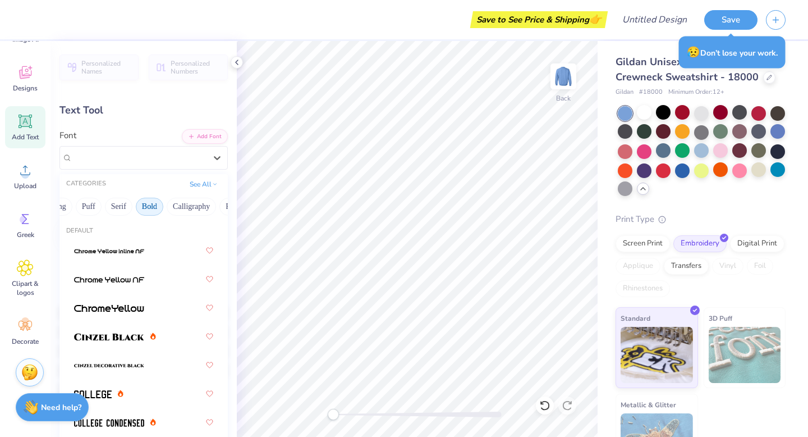
scroll to position [0, 84]
click at [182, 208] on button "Calligraphy" at bounding box center [185, 207] width 49 height 18
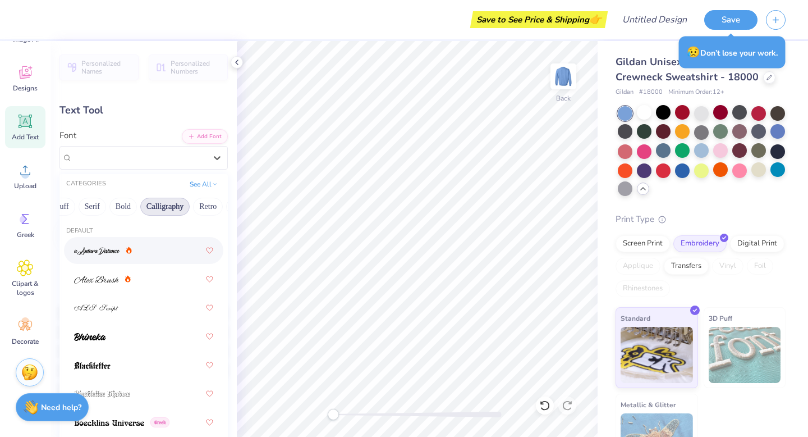
scroll to position [0, 106]
click at [125, 363] on div at bounding box center [143, 365] width 139 height 20
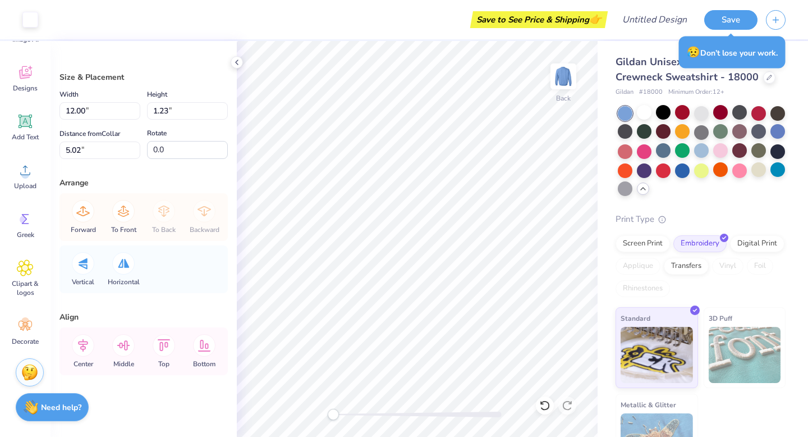
scroll to position [0, 0]
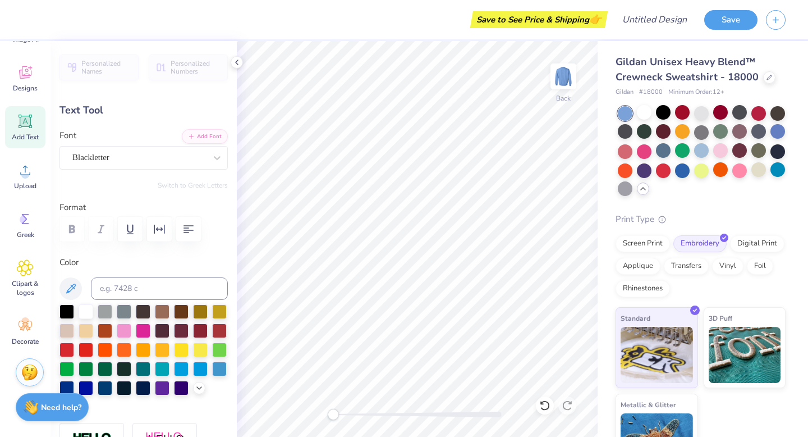
click at [29, 126] on icon at bounding box center [25, 121] width 11 height 11
type input "6.33"
type input "1.83"
type input "11.33"
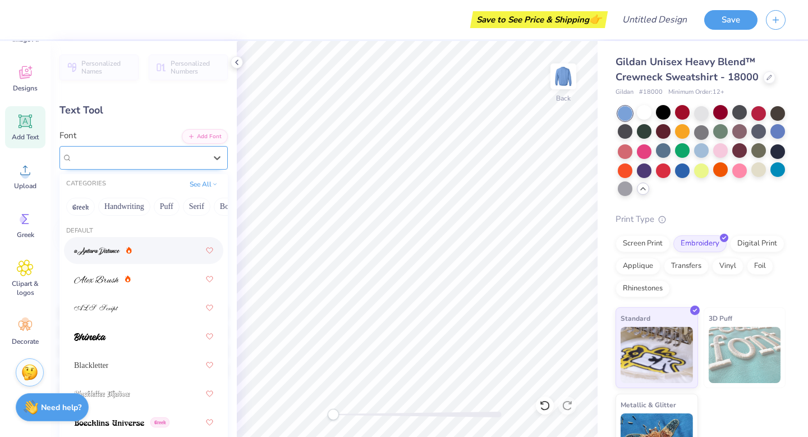
click at [114, 159] on div "Super Dream" at bounding box center [139, 157] width 136 height 17
click at [85, 210] on button "Greek" at bounding box center [80, 207] width 29 height 18
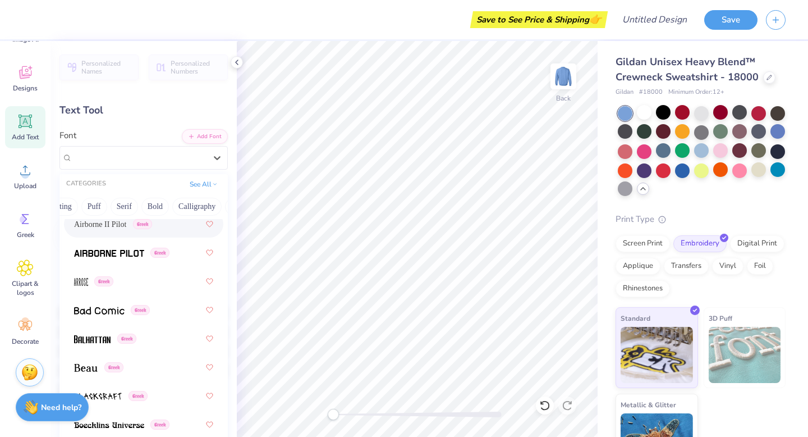
scroll to position [0, 74]
click at [191, 212] on button "Calligraphy" at bounding box center [195, 207] width 49 height 18
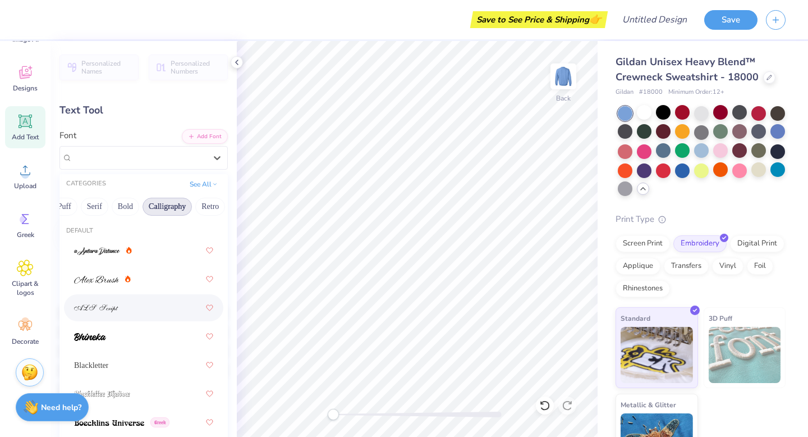
scroll to position [0, 111]
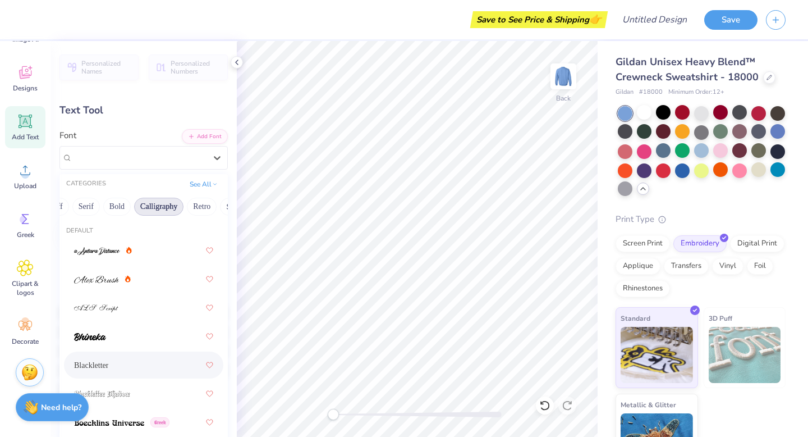
click at [100, 364] on span "Blackletter" at bounding box center [91, 365] width 34 height 12
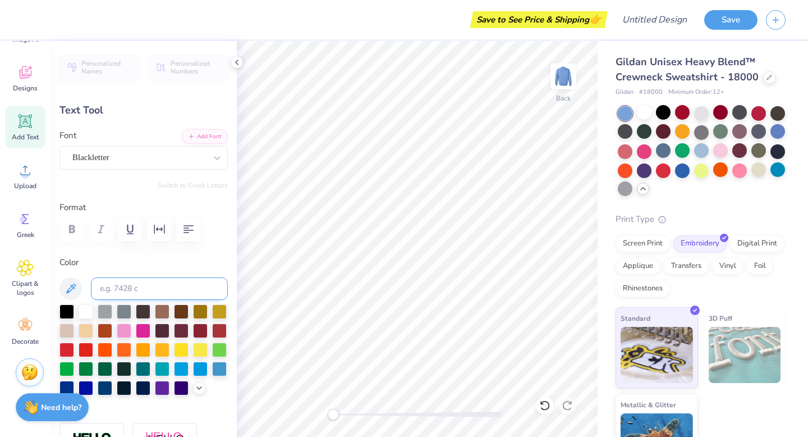
scroll to position [0, 0]
type textarea "T"
type textarea "Pi Kappa Phi"
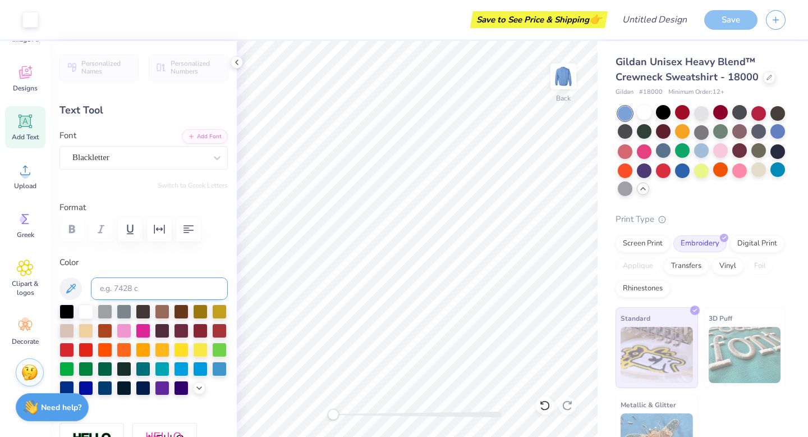
type input "13.67"
type input "2.71"
type input "4.89"
type input "4.47"
type input "2.07"
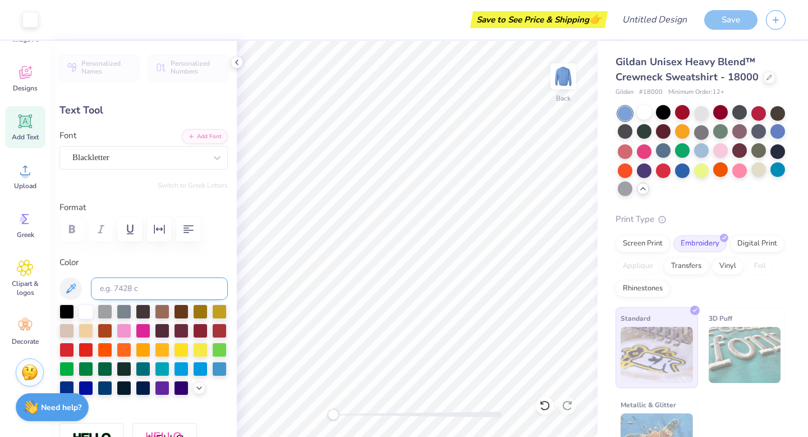
type input "6.49"
type input "2.83"
type input "1.32"
click at [660, 116] on div at bounding box center [663, 112] width 15 height 15
type input "6.83"
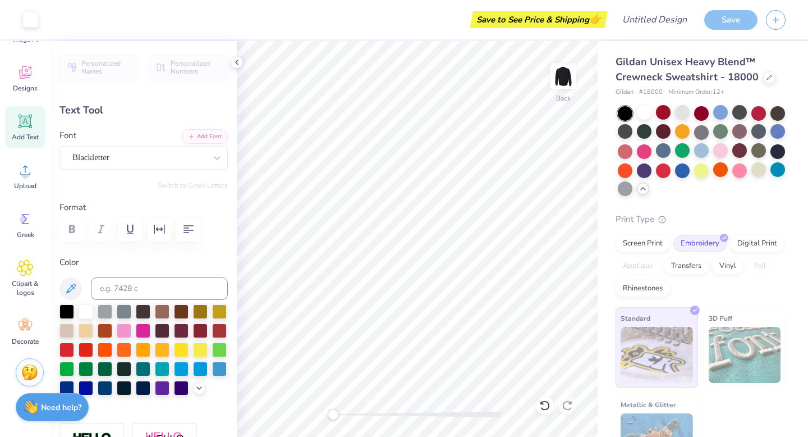
type input "13.67"
type input "2.71"
type input "4.12"
click at [127, 143] on div "Font Blackletter" at bounding box center [143, 149] width 168 height 40
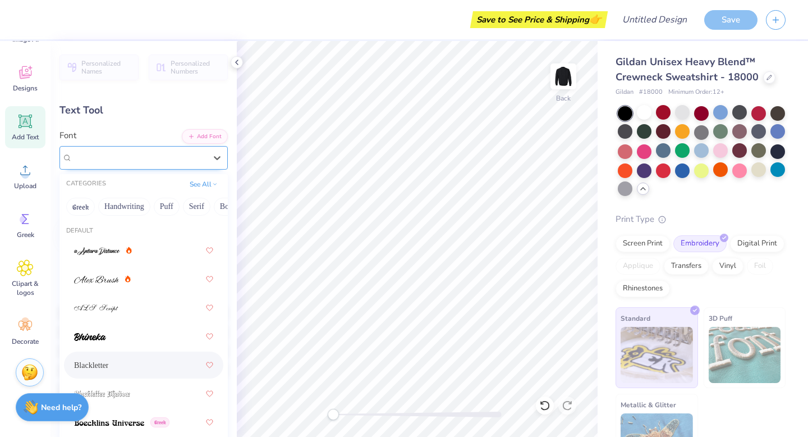
click at [115, 161] on div "Blackletter" at bounding box center [139, 157] width 136 height 17
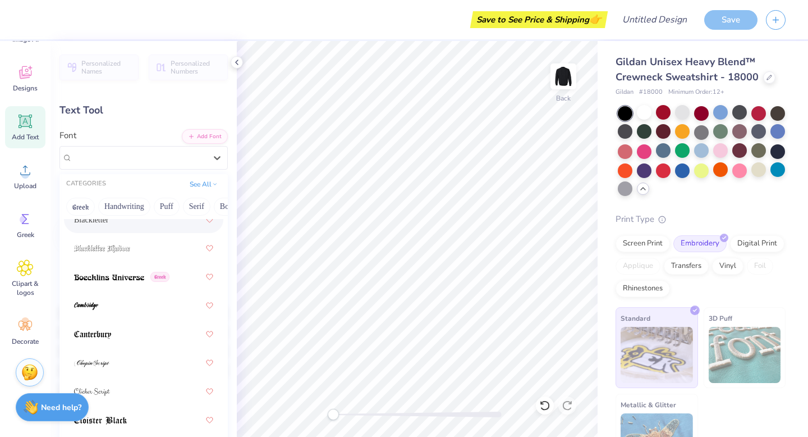
scroll to position [519, 0]
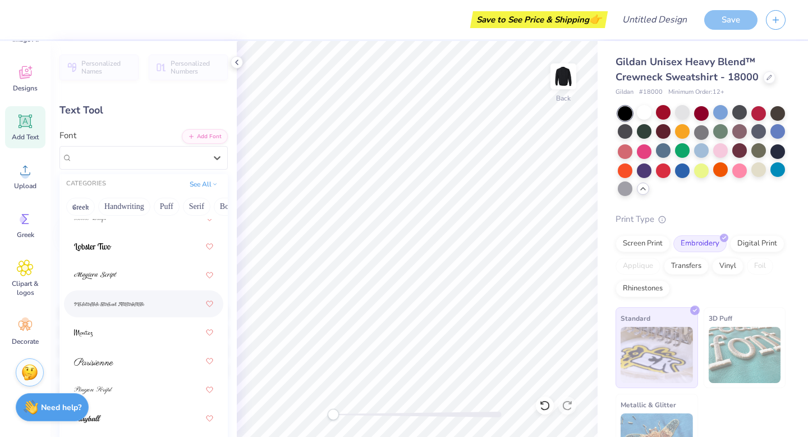
click at [150, 307] on div at bounding box center [143, 304] width 139 height 20
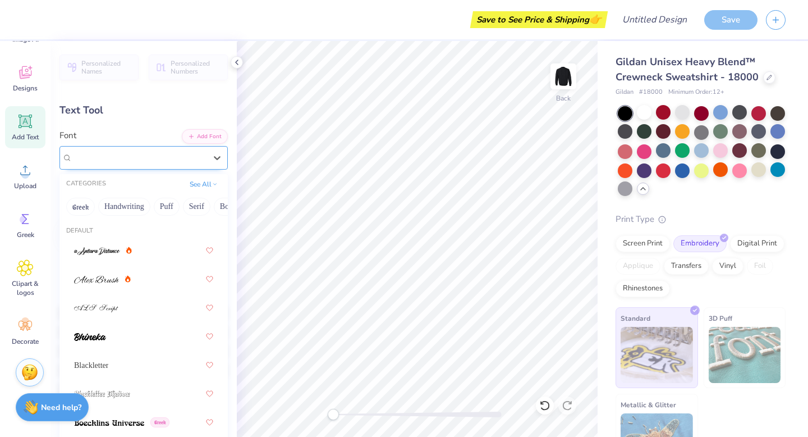
click at [155, 166] on div "Mistress Script - Alternates" at bounding box center [143, 158] width 168 height 24
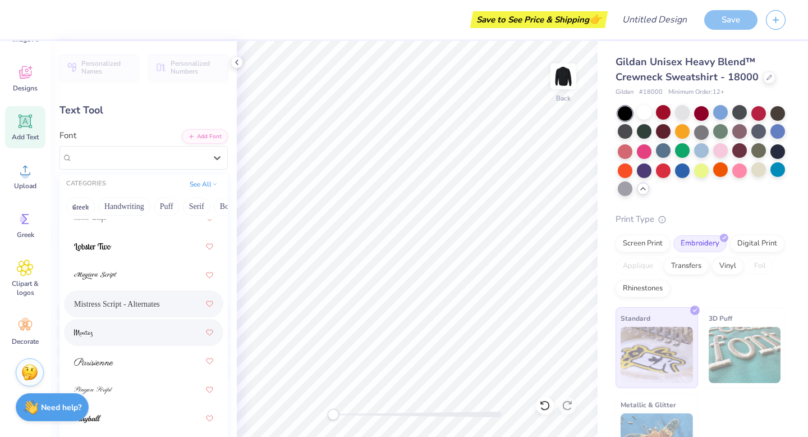
click at [131, 343] on div at bounding box center [143, 332] width 159 height 27
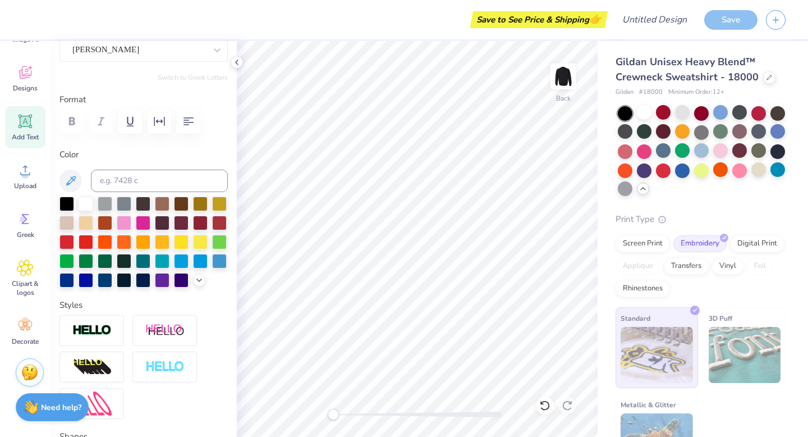
scroll to position [0, 0]
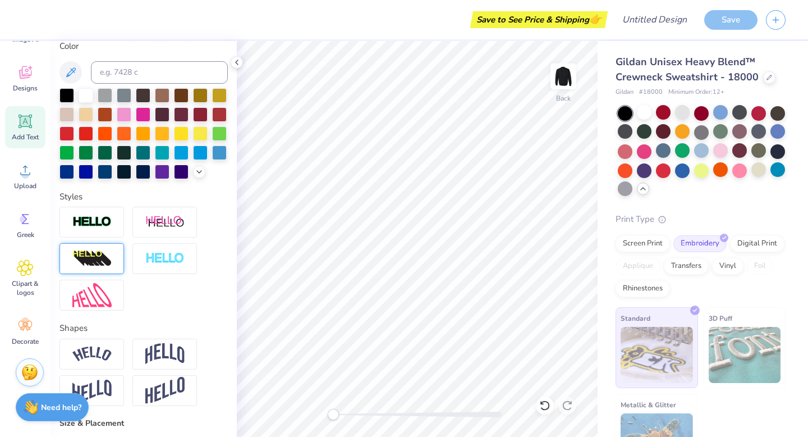
click at [112, 273] on div at bounding box center [91, 258] width 65 height 31
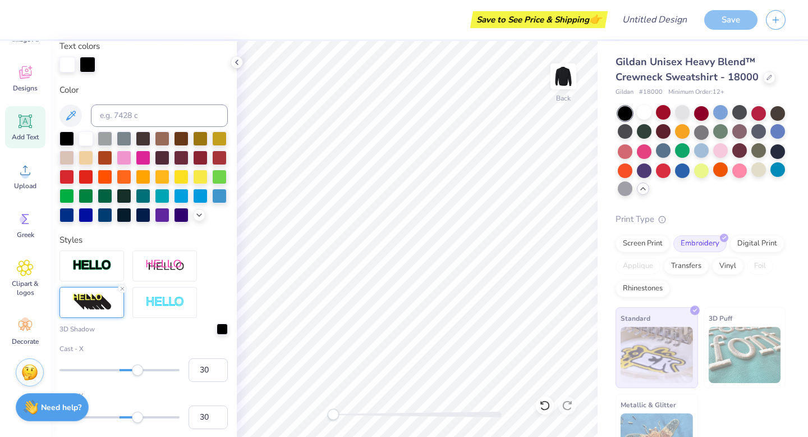
scroll to position [259, 0]
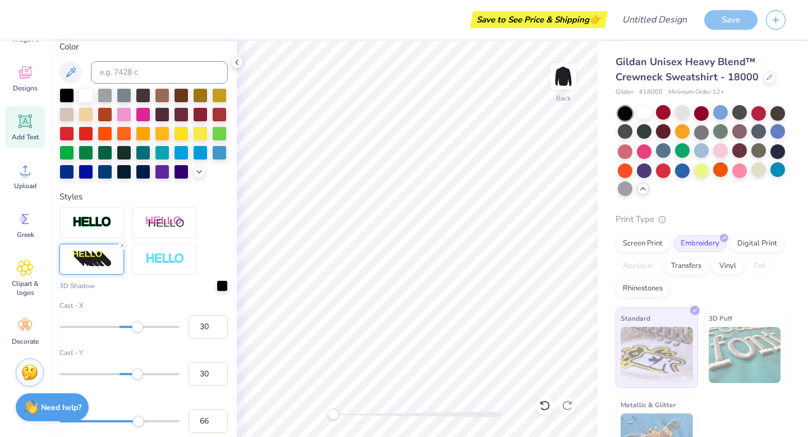
click at [113, 256] on div at bounding box center [91, 259] width 65 height 31
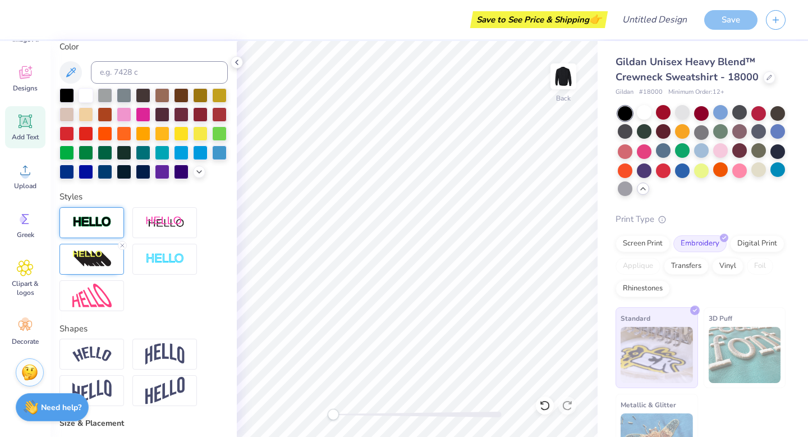
click at [106, 218] on img at bounding box center [91, 222] width 39 height 13
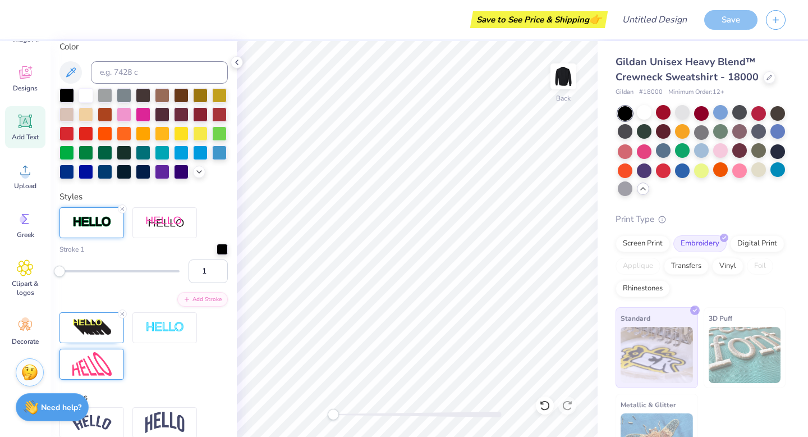
click at [107, 352] on img at bounding box center [91, 364] width 39 height 24
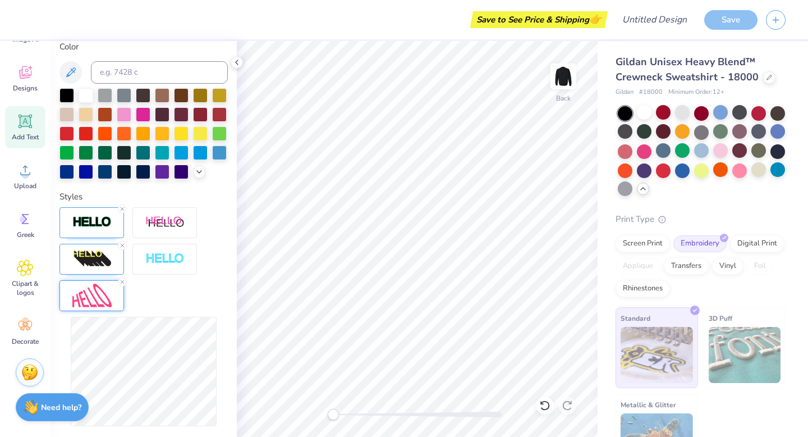
click at [97, 291] on img at bounding box center [91, 295] width 39 height 24
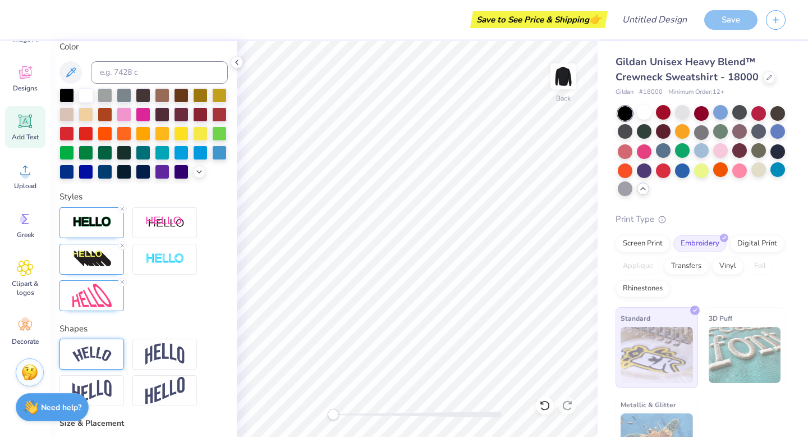
click at [106, 351] on img at bounding box center [91, 353] width 39 height 15
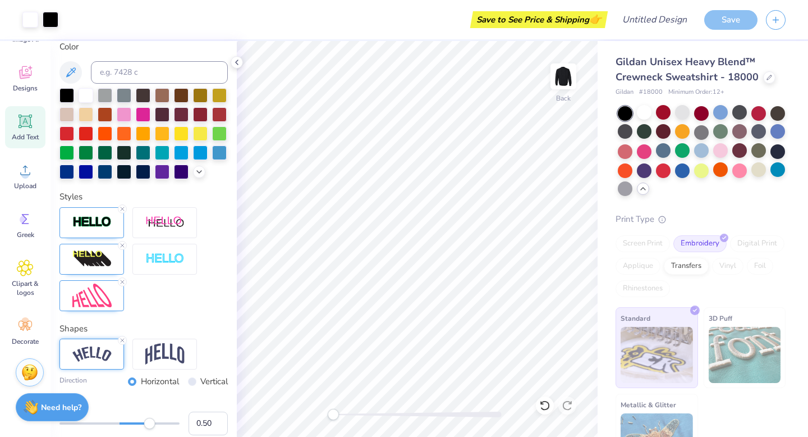
click at [127, 209] on div at bounding box center [143, 259] width 168 height 104
click at [123, 208] on icon at bounding box center [122, 208] width 7 height 7
click at [126, 207] on div at bounding box center [143, 259] width 168 height 104
click at [121, 248] on icon at bounding box center [122, 245] width 7 height 7
click at [120, 281] on icon at bounding box center [122, 281] width 7 height 7
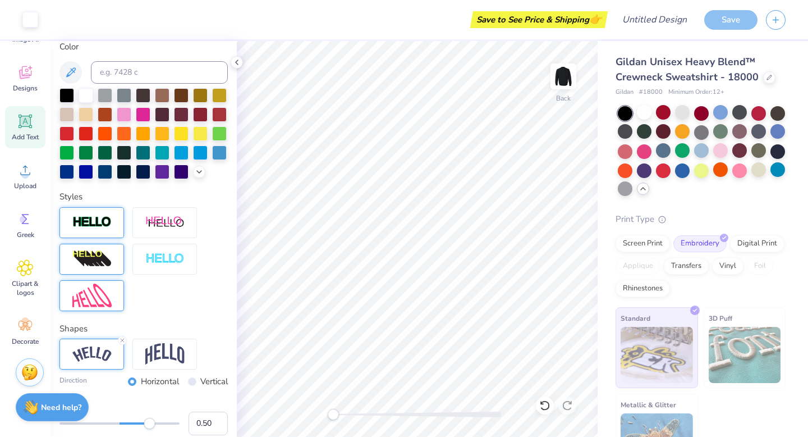
type input "2.83"
type input "1.32"
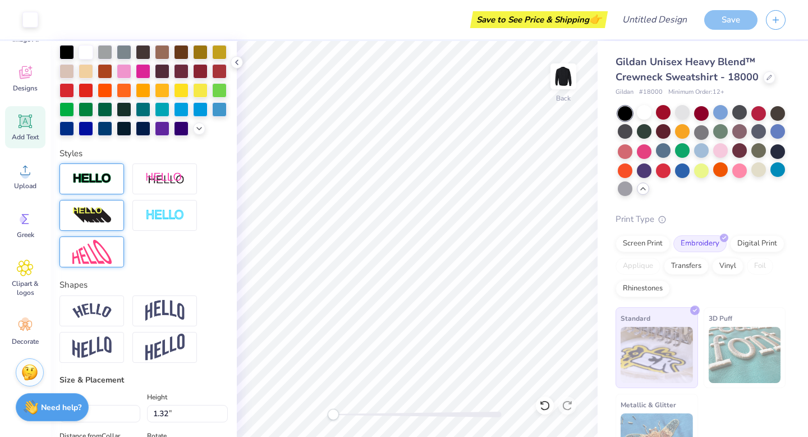
scroll to position [216, 0]
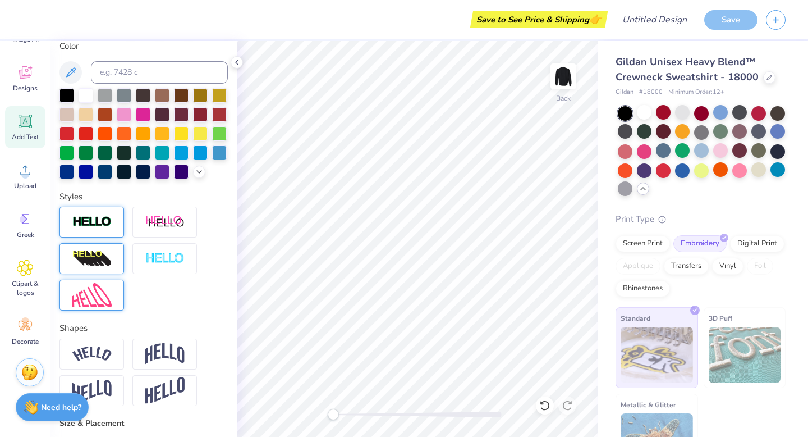
click at [211, 307] on div at bounding box center [143, 259] width 168 height 104
type input "6.65"
type input "14.37"
type input "3.67"
type input "3.64"
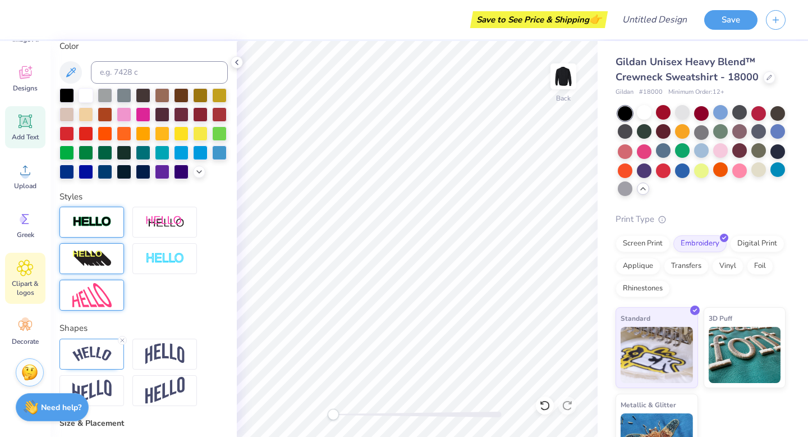
click at [22, 289] on span "Clipart & logos" at bounding box center [25, 288] width 37 height 18
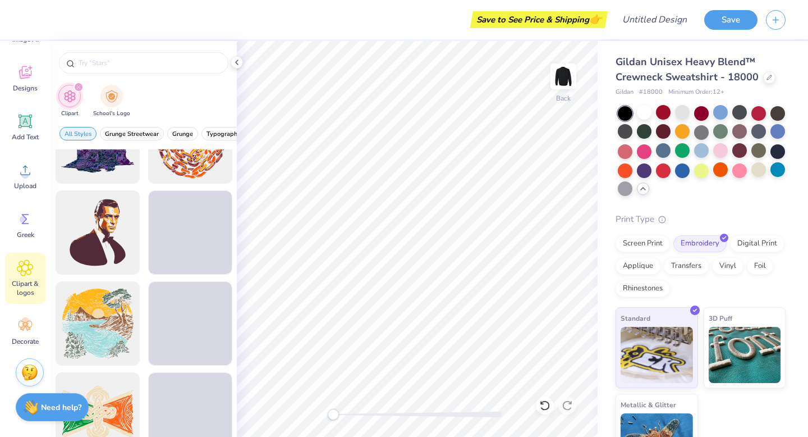
scroll to position [2190, 0]
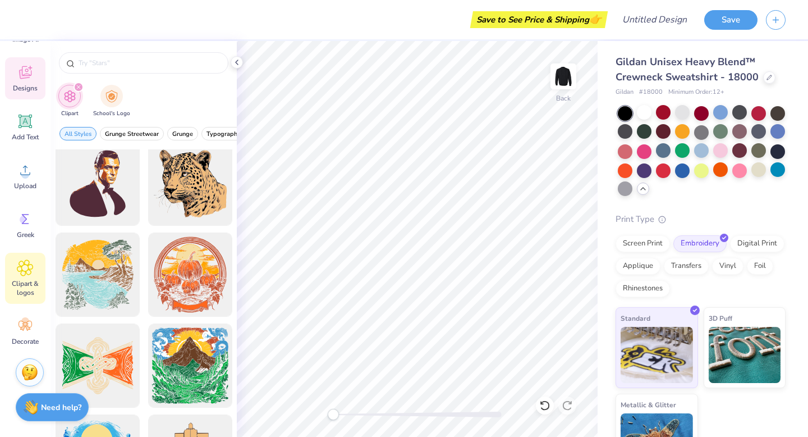
click at [32, 90] on span "Designs" at bounding box center [25, 88] width 25 height 9
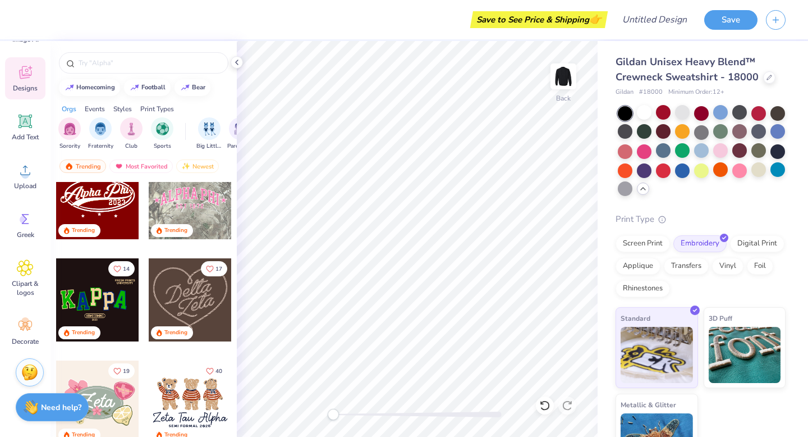
scroll to position [0, 0]
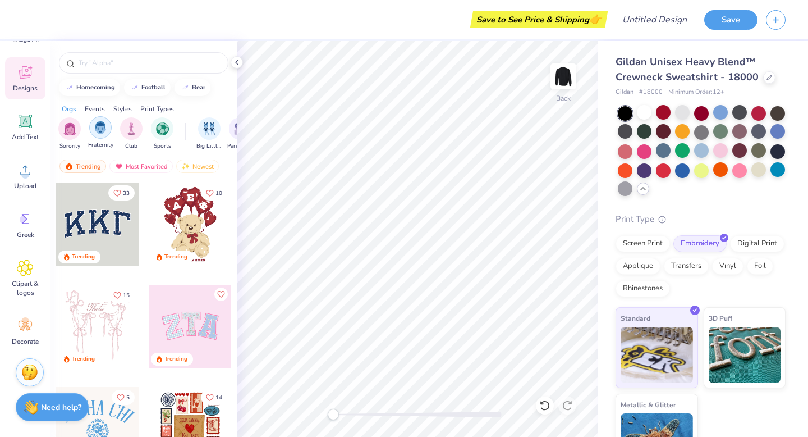
click at [102, 136] on div "filter for Fraternity" at bounding box center [100, 127] width 22 height 22
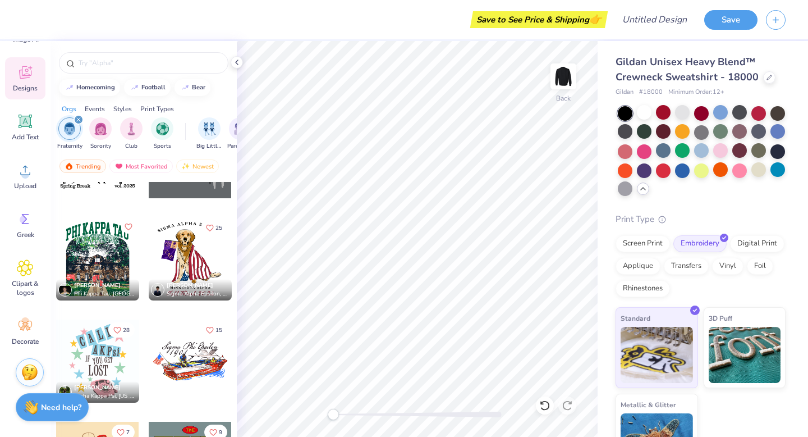
scroll to position [1692, 0]
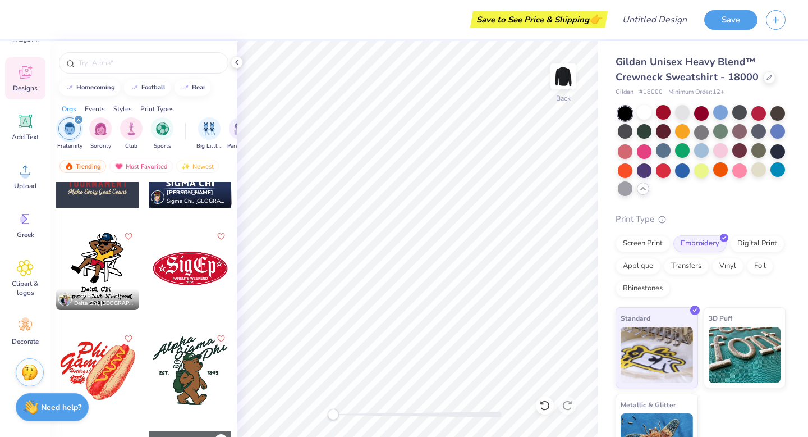
click at [191, 264] on div at bounding box center [190, 268] width 83 height 83
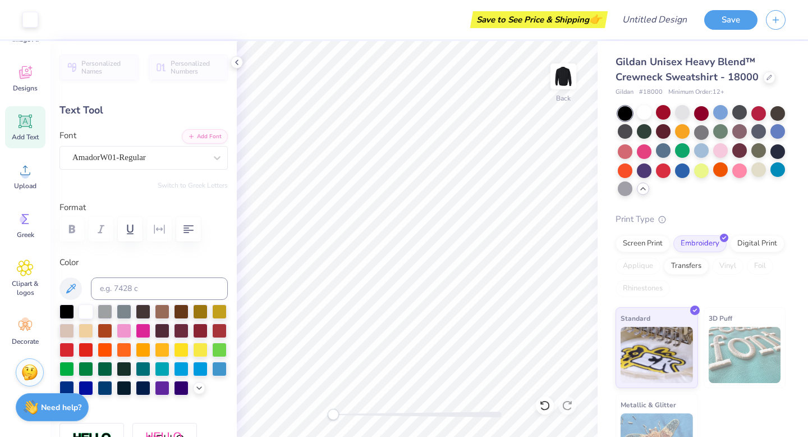
type input "4.35"
type input "3.34"
type input "3.56"
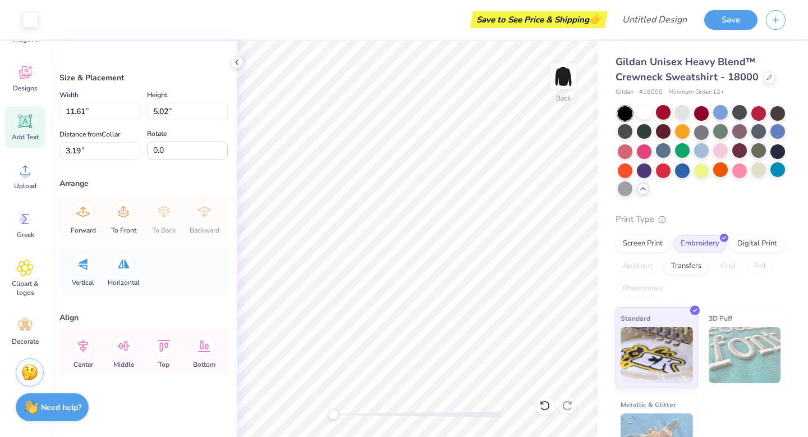
click at [26, 123] on icon at bounding box center [25, 121] width 11 height 11
click at [722, 114] on div at bounding box center [720, 112] width 15 height 15
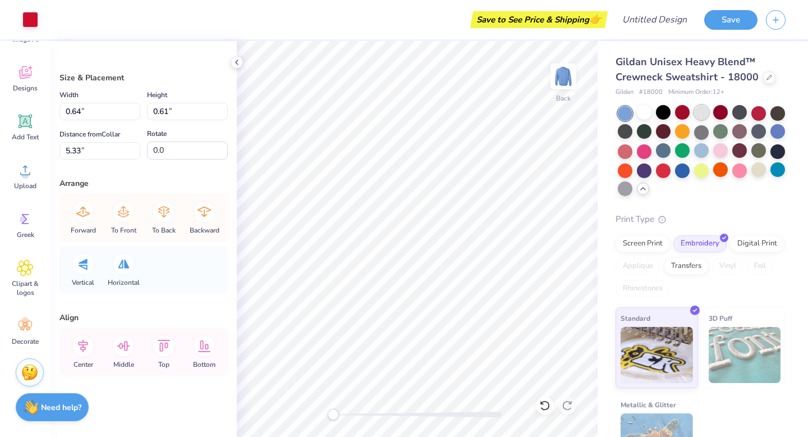
click at [694, 111] on div at bounding box center [701, 112] width 15 height 15
click at [659, 111] on div at bounding box center [663, 112] width 15 height 15
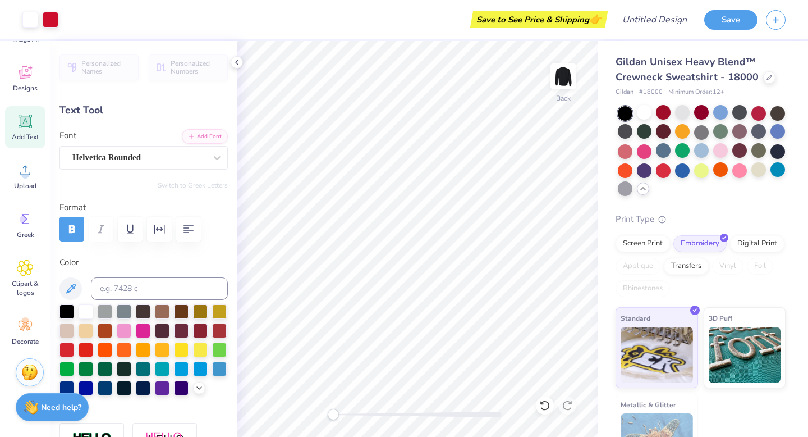
type input "1.26"
type input "0.39"
type input "7.70"
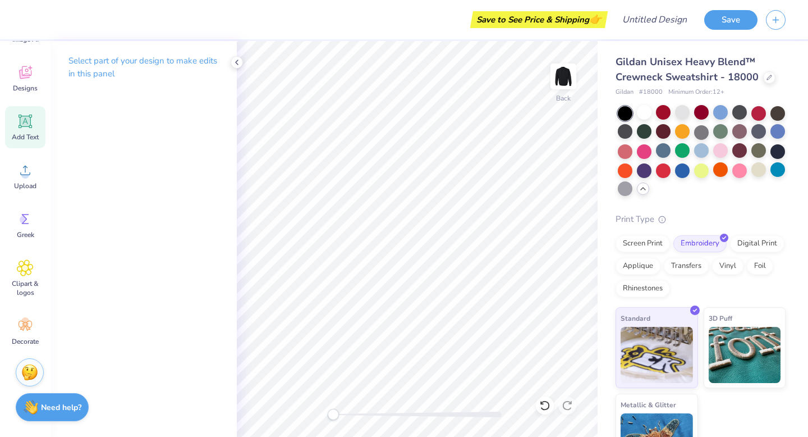
click at [31, 127] on icon at bounding box center [25, 120] width 13 height 13
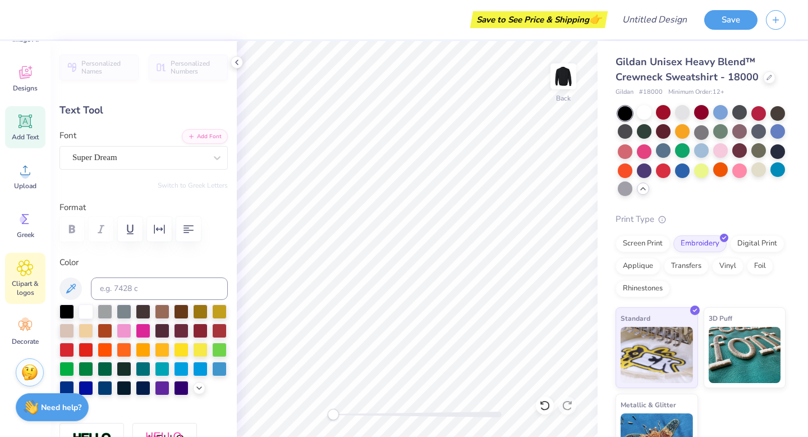
click at [14, 266] on div "Clipart & logos" at bounding box center [25, 278] width 40 height 51
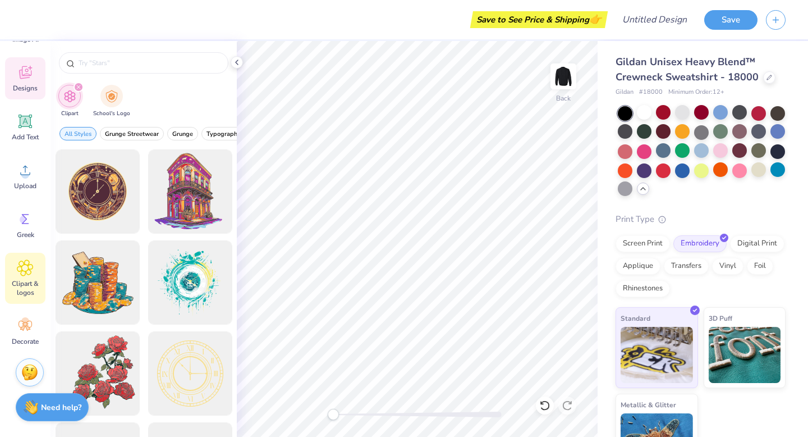
click at [35, 84] on span "Designs" at bounding box center [25, 88] width 25 height 9
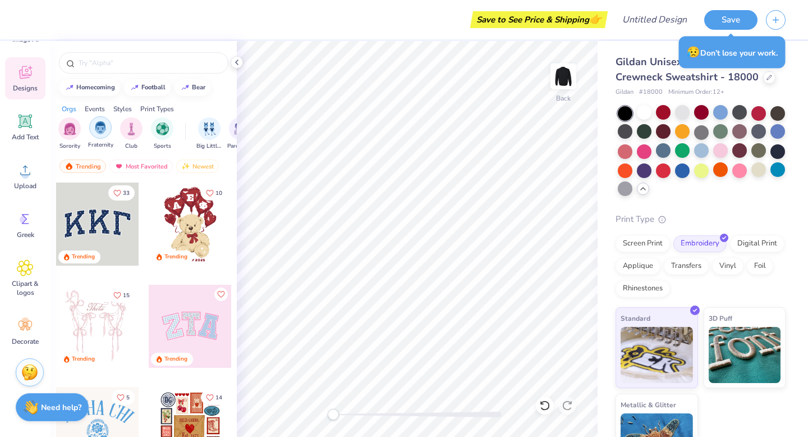
click at [97, 121] on img "filter for Fraternity" at bounding box center [100, 127] width 12 height 13
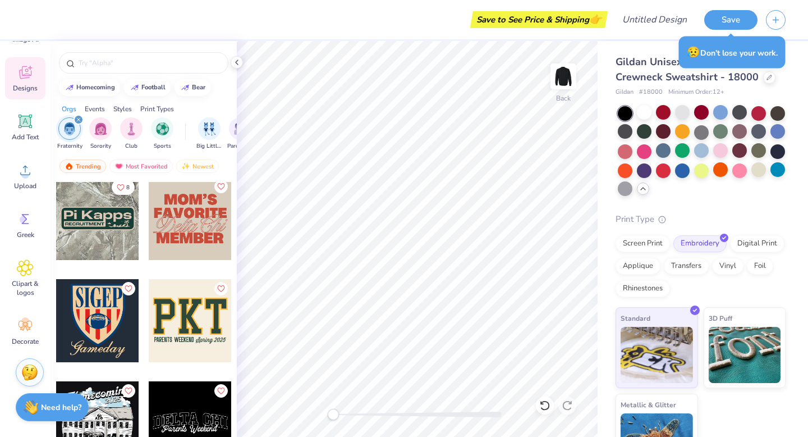
scroll to position [3989, 0]
click at [106, 236] on div at bounding box center [97, 218] width 83 height 83
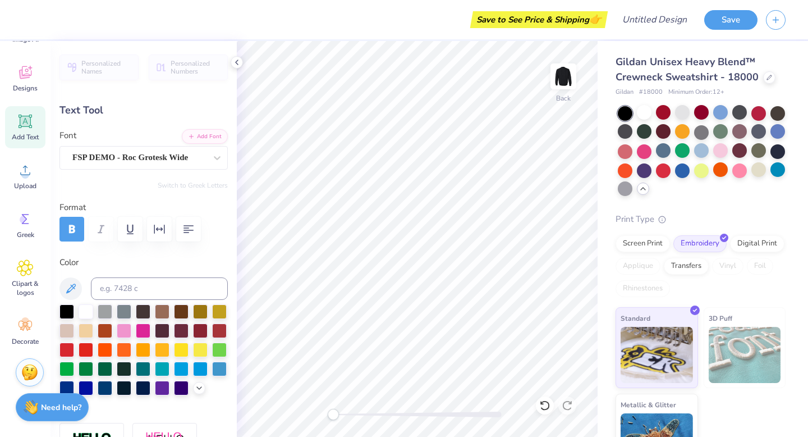
scroll to position [0, 1]
type textarea "Pi Kapp"
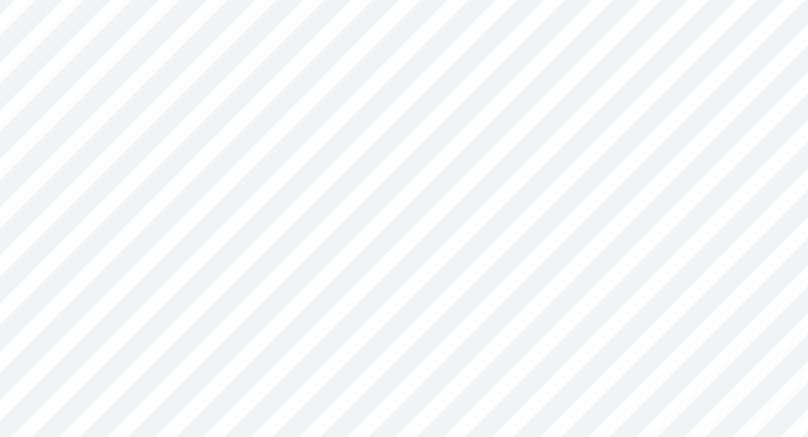
type input "2.76"
type input "0.22"
type input "5.07"
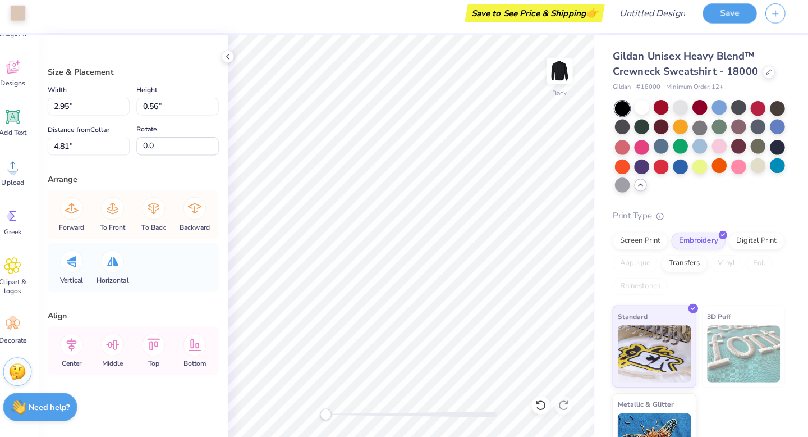
scroll to position [0, 0]
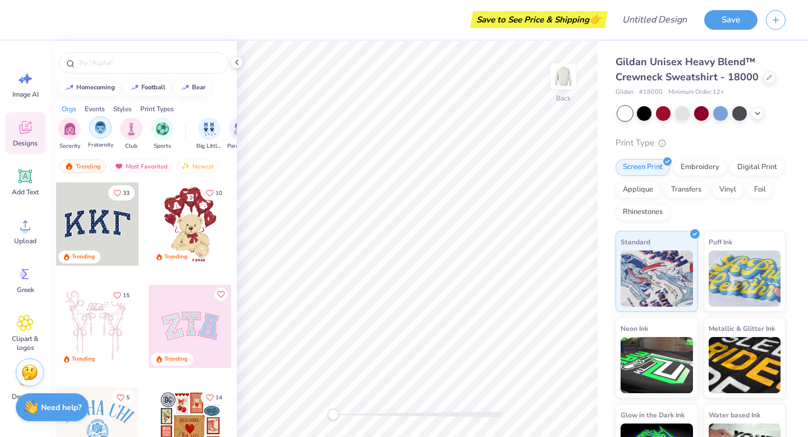
click at [107, 128] on div "filter for Fraternity" at bounding box center [100, 127] width 22 height 22
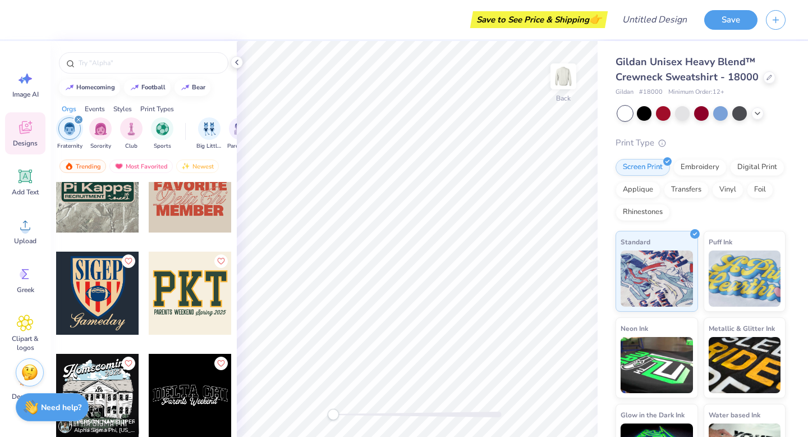
scroll to position [4017, 0]
click at [647, 118] on div at bounding box center [644, 112] width 15 height 15
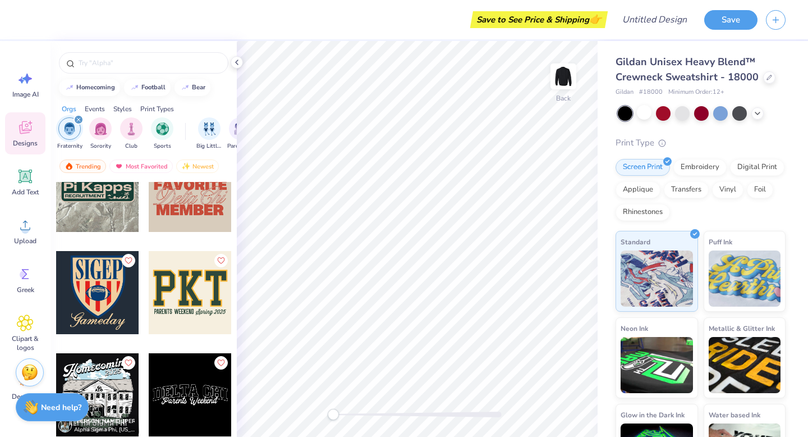
click at [100, 192] on div at bounding box center [97, 190] width 83 height 83
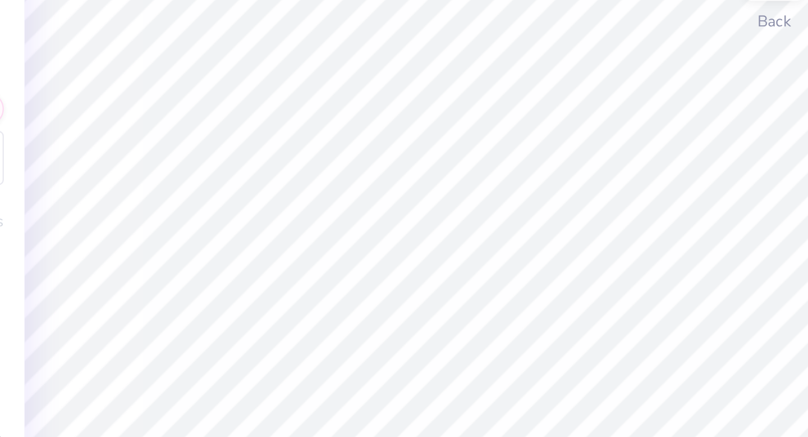
type textarea "Pi Kapp"
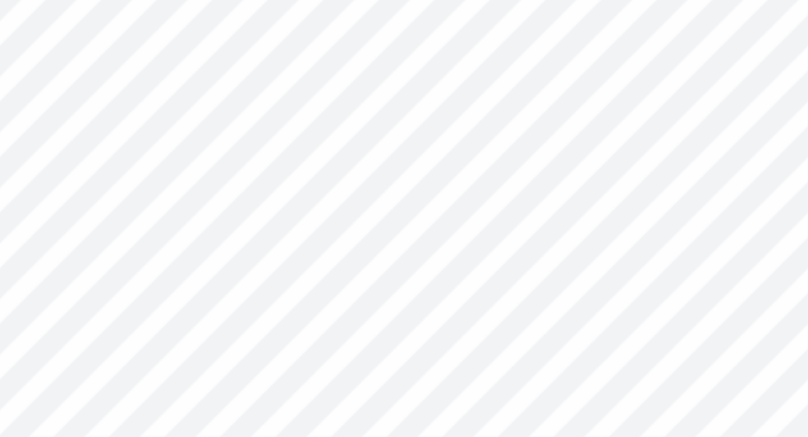
scroll to position [0, 0]
type textarea "R"
type textarea "Since 1904"
type input "2.09"
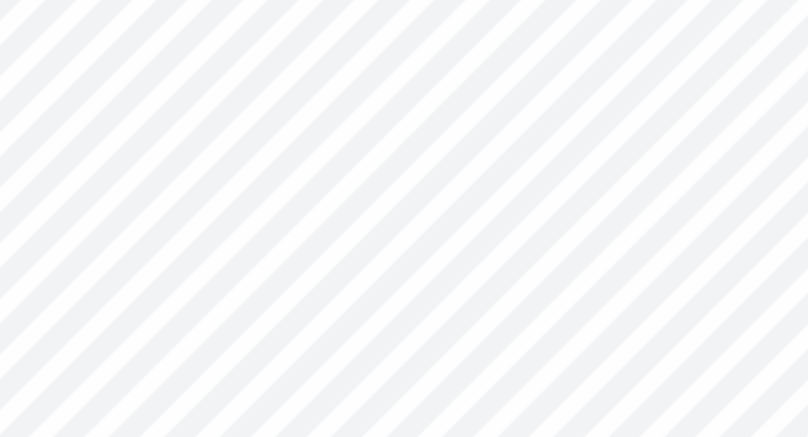
type input "4.06"
type textarea "S"
type textarea "e"
type textarea "Eta Pi"
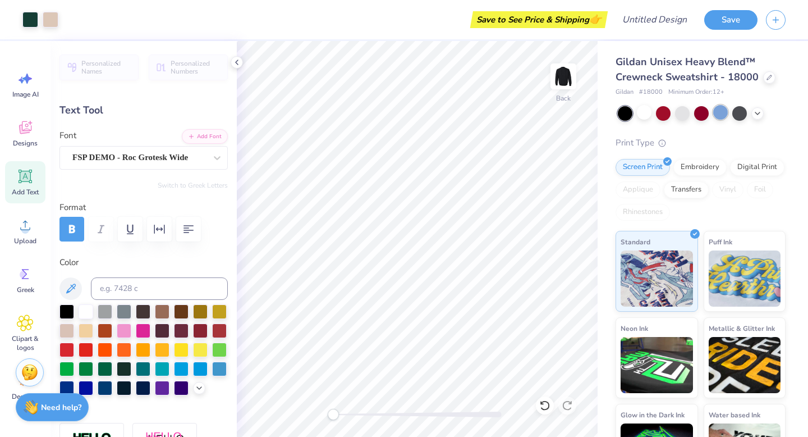
click at [718, 120] on div at bounding box center [720, 112] width 15 height 15
click at [760, 113] on icon at bounding box center [757, 112] width 9 height 9
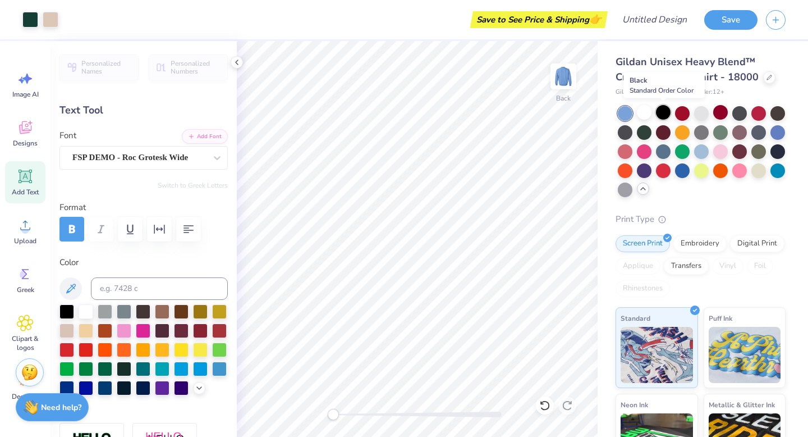
click at [662, 113] on div at bounding box center [663, 112] width 15 height 15
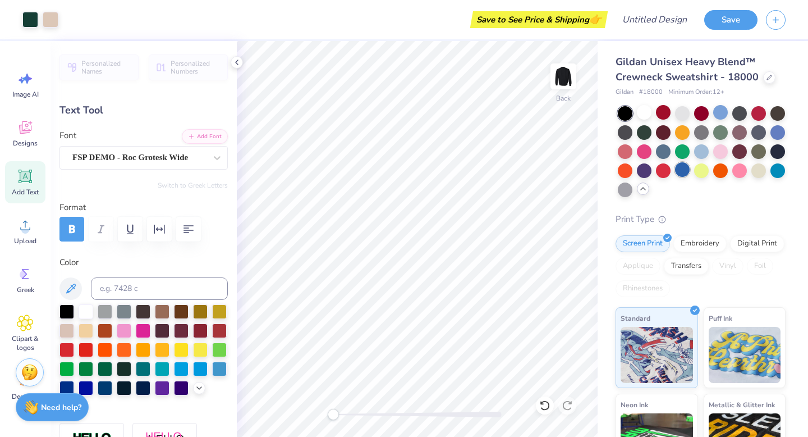
click at [680, 171] on div at bounding box center [682, 169] width 15 height 15
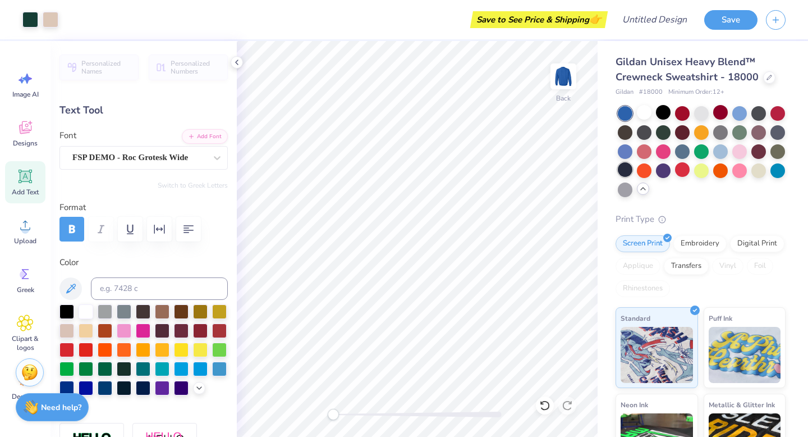
click at [623, 169] on div at bounding box center [625, 169] width 15 height 15
click at [662, 113] on div at bounding box center [663, 112] width 15 height 15
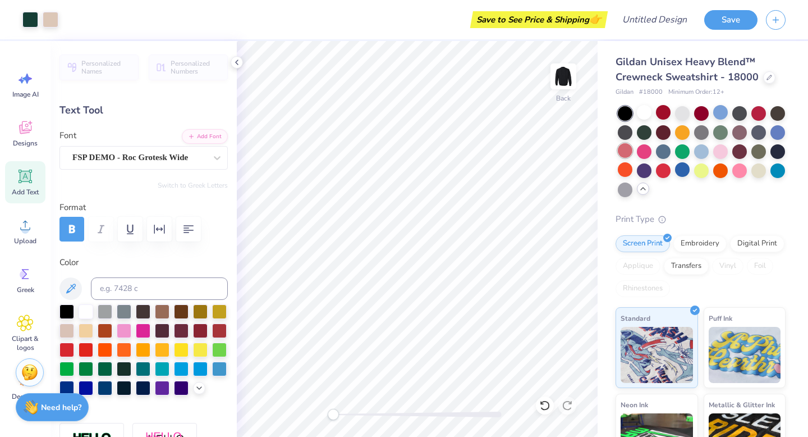
type input "4.15"
type input "0.81"
type input "3.25"
click at [87, 384] on div at bounding box center [86, 386] width 15 height 15
click at [76, 313] on div at bounding box center [143, 349] width 168 height 91
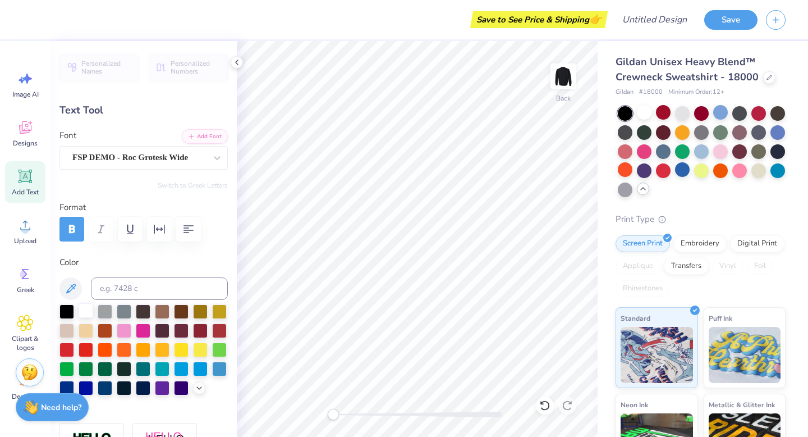
click at [81, 313] on div at bounding box center [86, 310] width 15 height 15
click at [184, 309] on div at bounding box center [181, 310] width 15 height 15
click at [196, 310] on div at bounding box center [200, 310] width 15 height 15
click at [66, 306] on div at bounding box center [66, 310] width 15 height 15
click at [68, 332] on div at bounding box center [66, 329] width 15 height 15
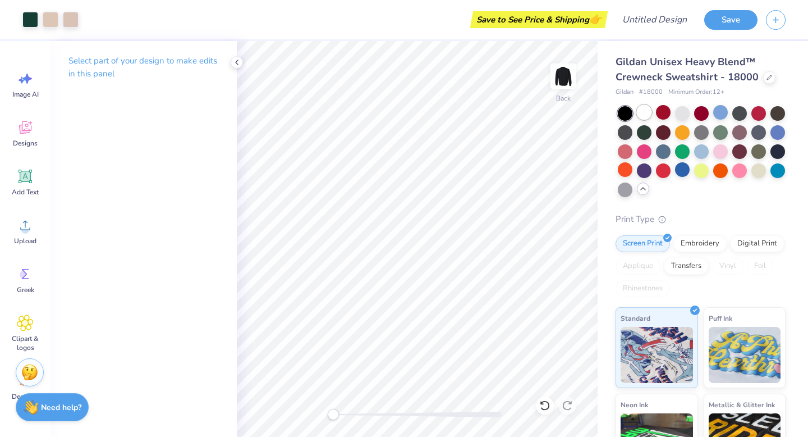
click at [641, 114] on div at bounding box center [644, 112] width 15 height 15
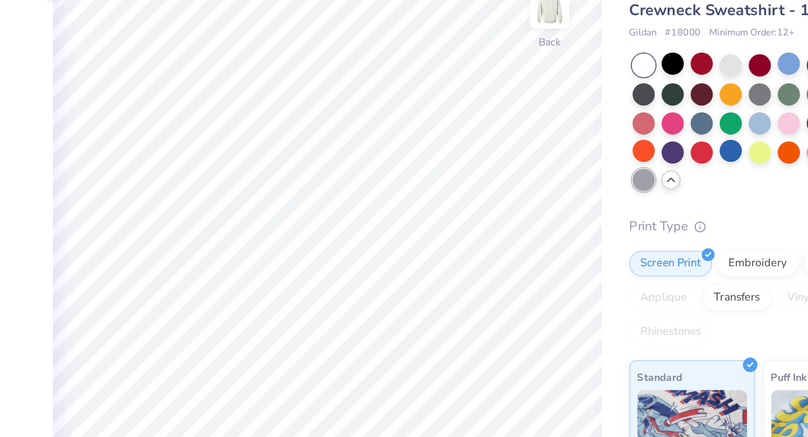
click at [624, 189] on div at bounding box center [625, 188] width 15 height 15
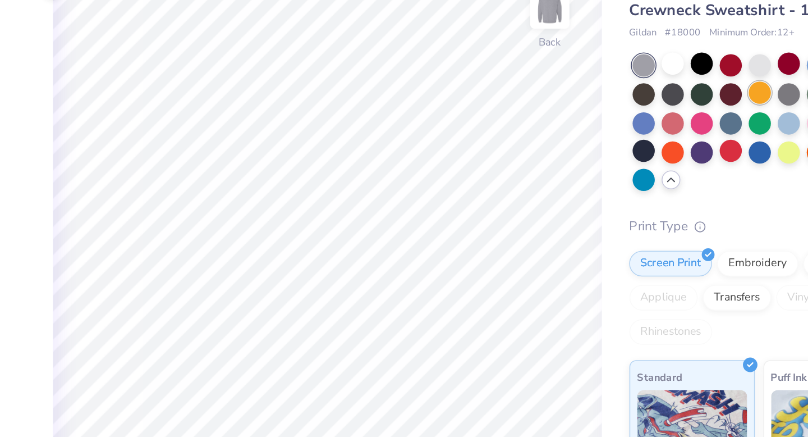
click at [702, 138] on div at bounding box center [701, 131] width 15 height 15
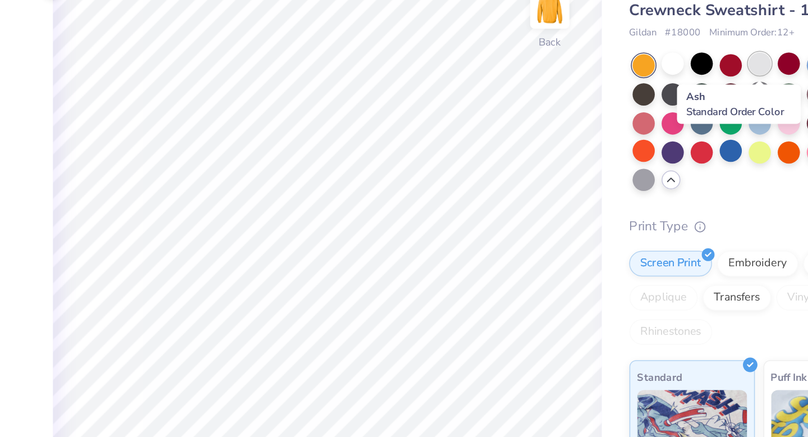
click at [699, 116] on div at bounding box center [701, 112] width 15 height 15
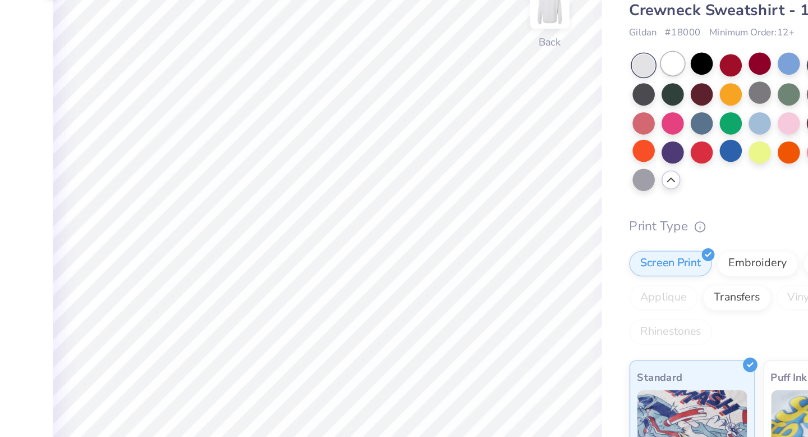
click at [648, 113] on div at bounding box center [644, 112] width 15 height 15
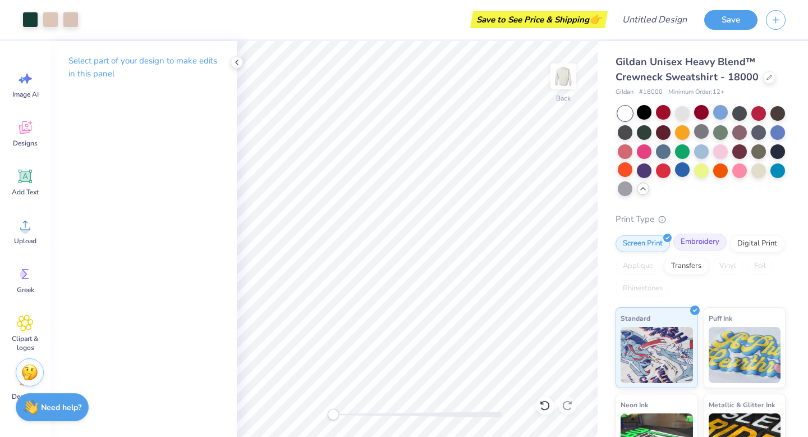
click at [717, 246] on div "Embroidery" at bounding box center [700, 241] width 53 height 17
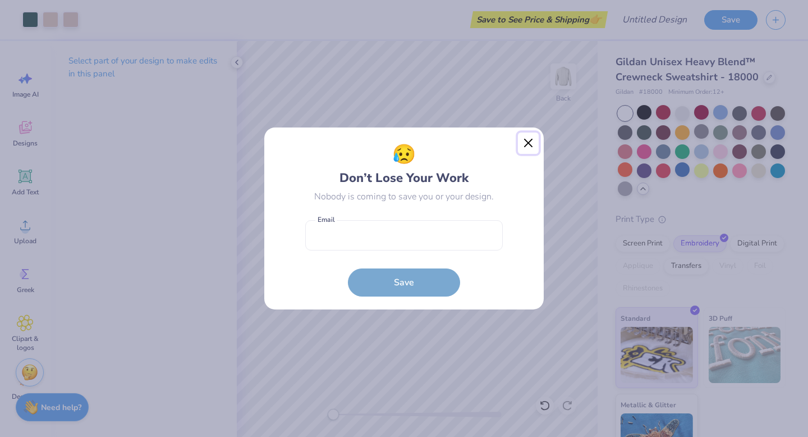
click at [528, 145] on button "Close" at bounding box center [528, 142] width 21 height 21
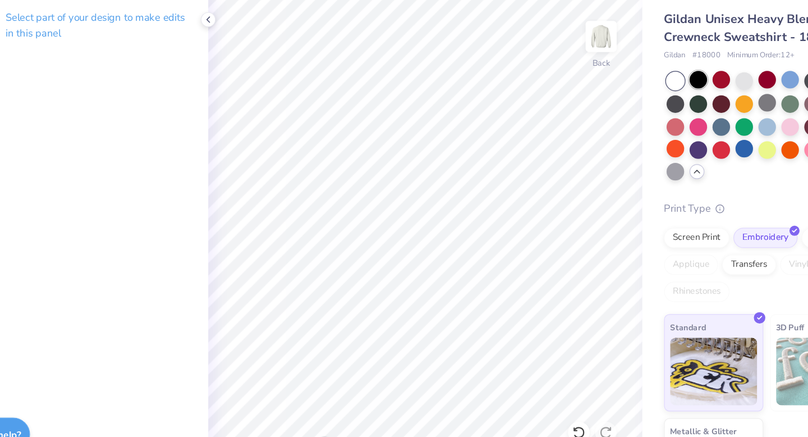
click at [647, 117] on div at bounding box center [644, 112] width 15 height 15
click at [677, 117] on div at bounding box center [682, 112] width 15 height 15
click at [666, 113] on div at bounding box center [663, 112] width 15 height 15
click at [648, 111] on div at bounding box center [644, 112] width 15 height 15
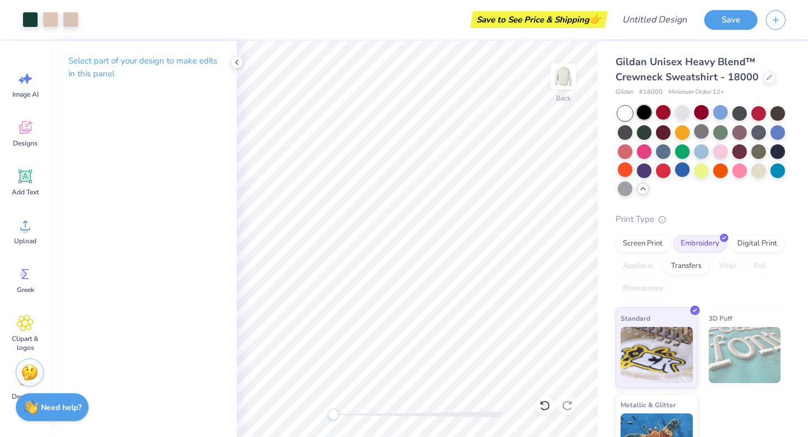
click at [644, 113] on div at bounding box center [644, 112] width 15 height 15
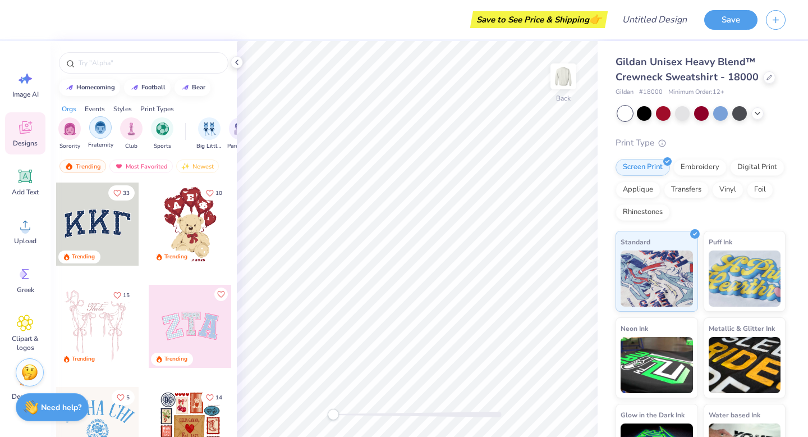
click at [108, 135] on div "filter for Fraternity" at bounding box center [100, 127] width 22 height 22
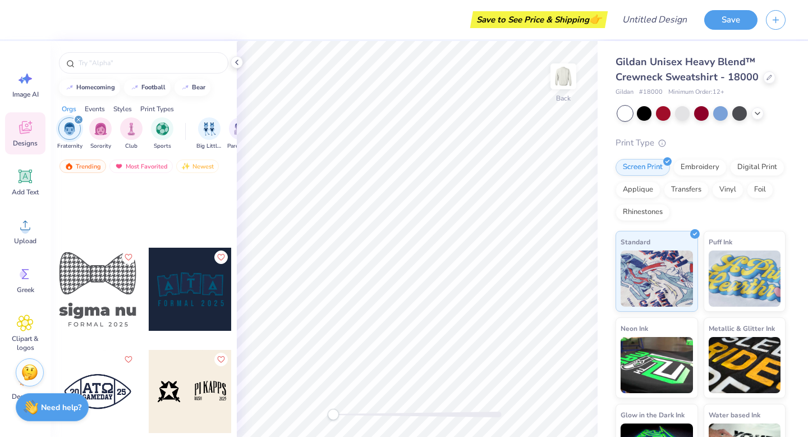
scroll to position [21326, 0]
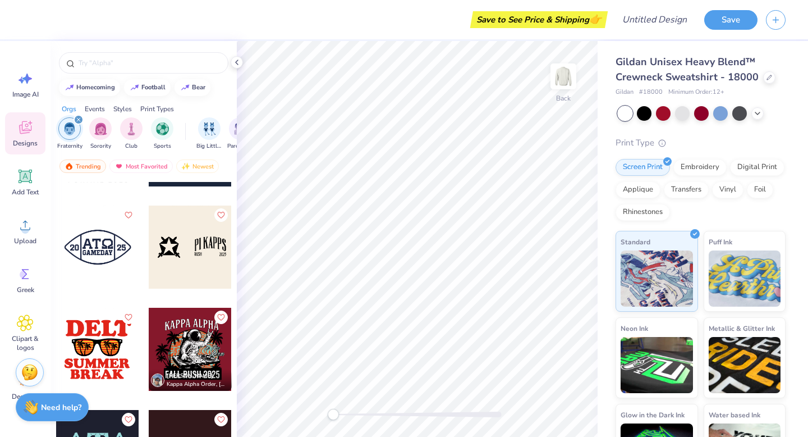
click at [164, 251] on div at bounding box center [190, 246] width 83 height 83
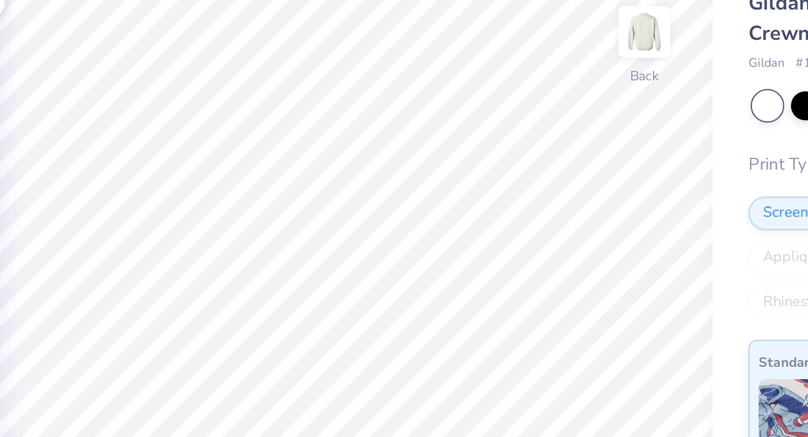
type textarea "PI [PERSON_NAME]"
type input "0.70"
type input "0.36"
type input "4.55"
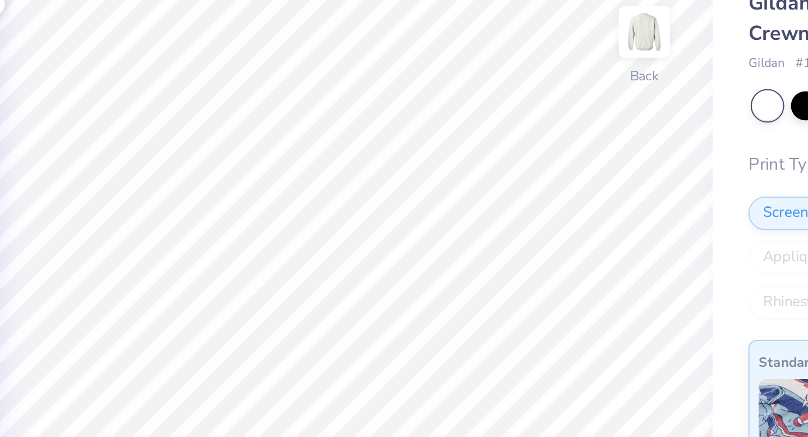
type input "0.66"
type input "4.58"
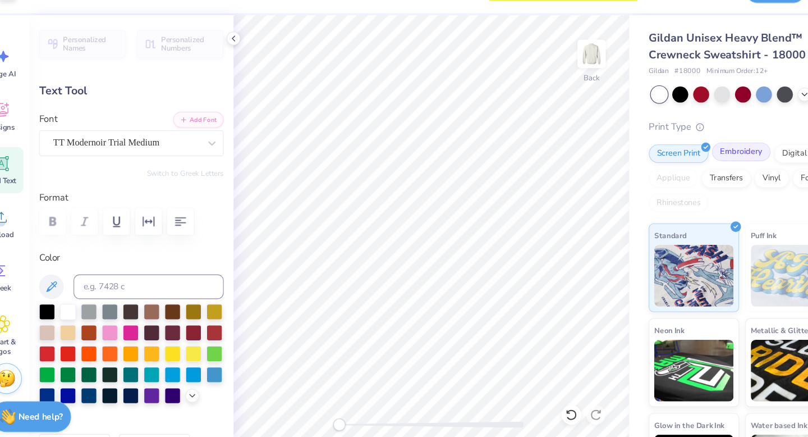
click at [695, 161] on div "Embroidery" at bounding box center [700, 165] width 53 height 17
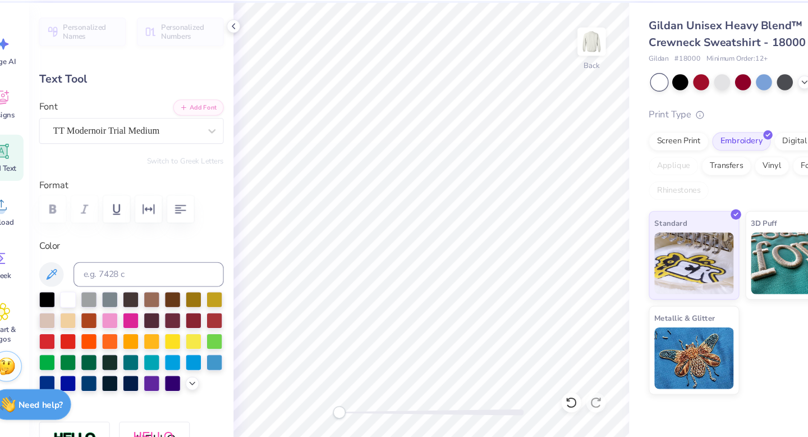
scroll to position [0, 0]
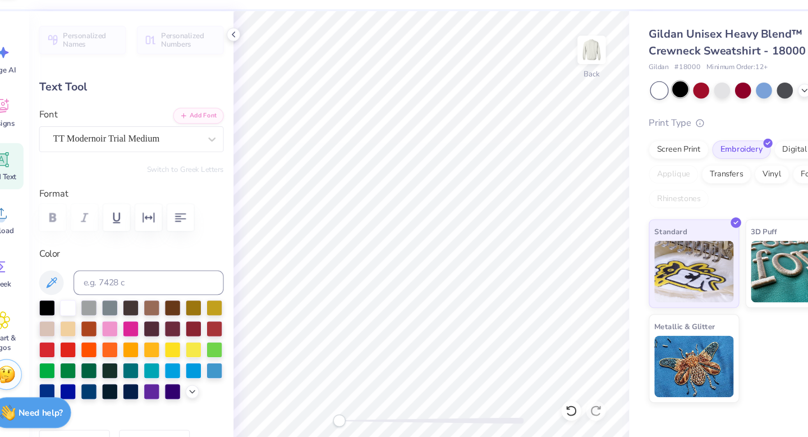
click at [648, 112] on div at bounding box center [644, 112] width 15 height 15
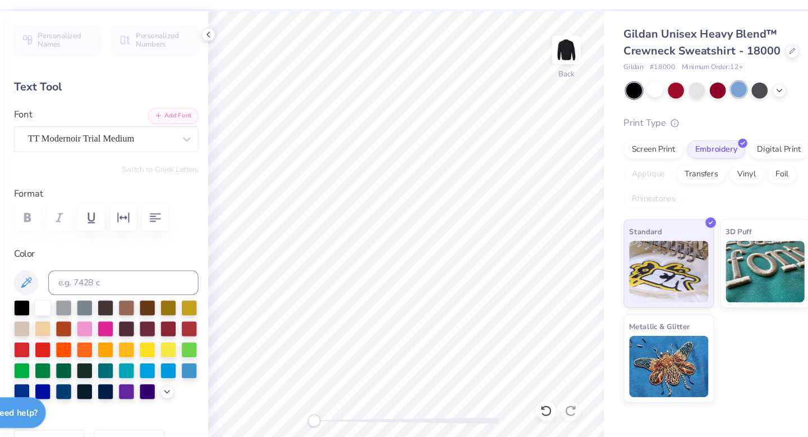
click at [721, 117] on div at bounding box center [720, 112] width 15 height 15
click at [741, 120] on div at bounding box center [739, 112] width 15 height 15
click at [638, 113] on div at bounding box center [644, 112] width 15 height 15
